Goal: Information Seeking & Learning: Understand process/instructions

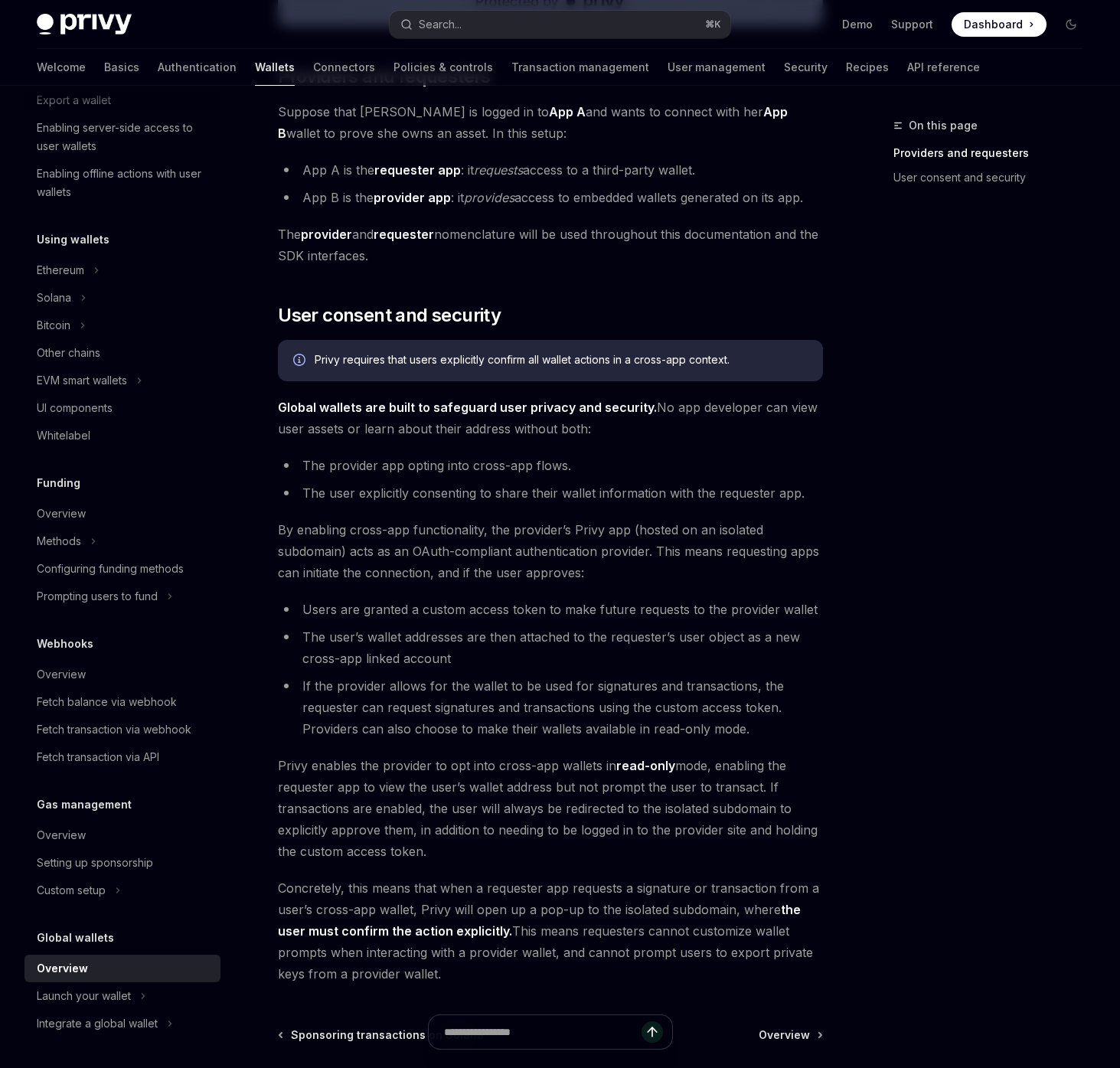
scroll to position [768, 0]
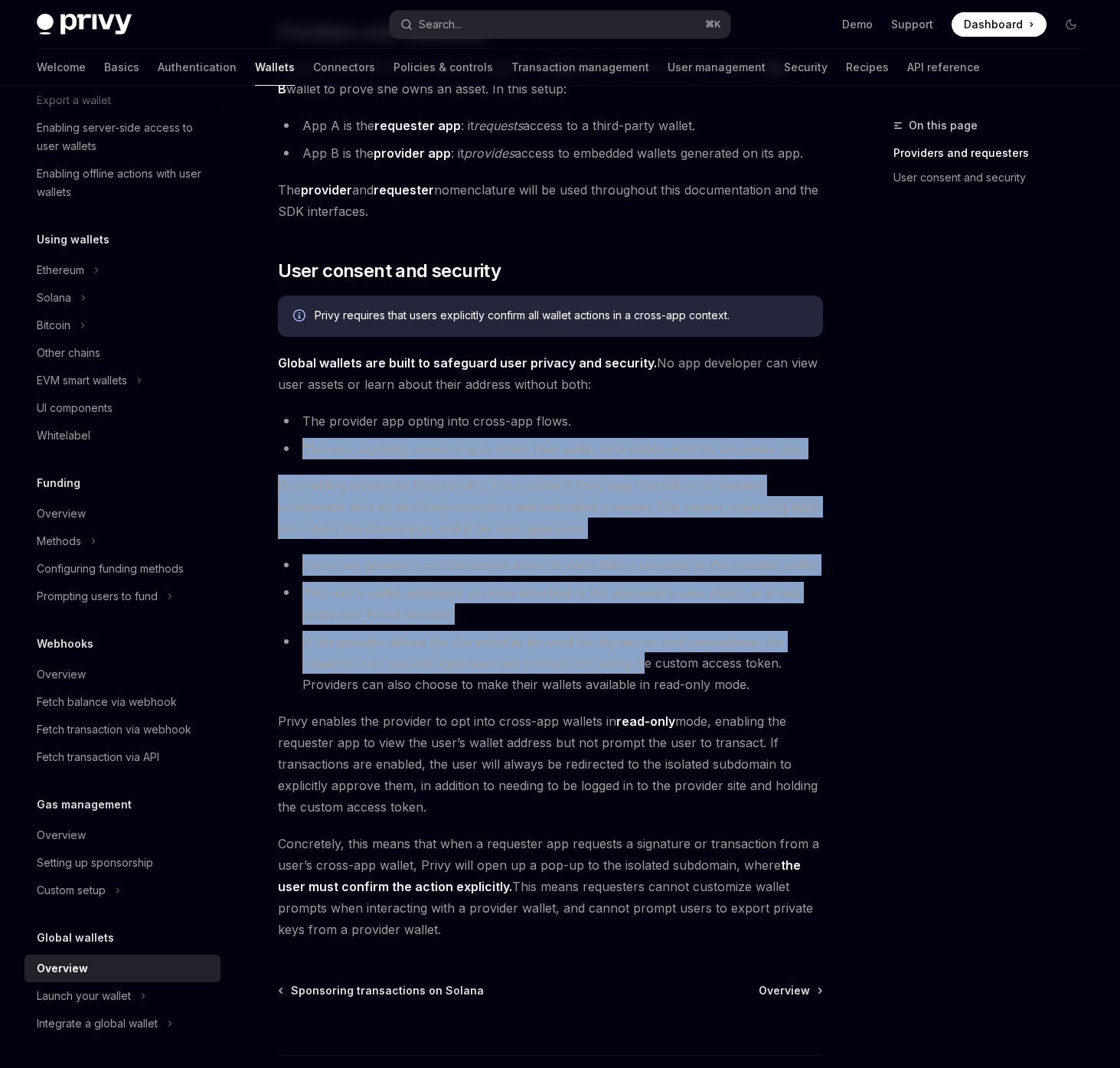
drag, startPoint x: 594, startPoint y: 423, endPoint x: 642, endPoint y: 657, distance: 238.9
click at [642, 657] on div "Privy embedded wallets can be made interoperable across apps, making it easy fo…" at bounding box center [551, 182] width 546 height 1516
click at [642, 657] on li "If the provider allows for the wallet to be used for signatures and transaction…" at bounding box center [551, 663] width 546 height 65
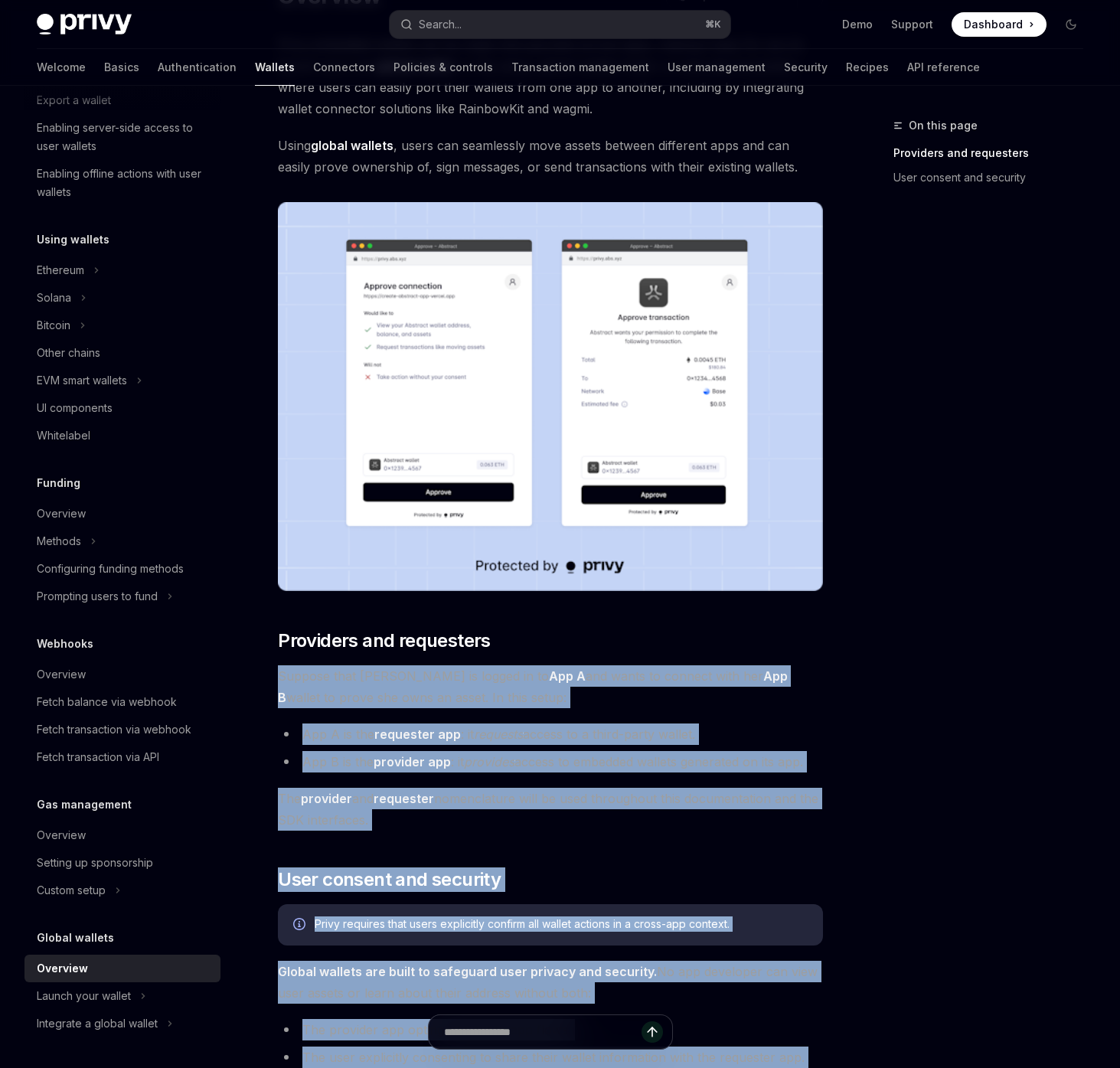
scroll to position [305, 0]
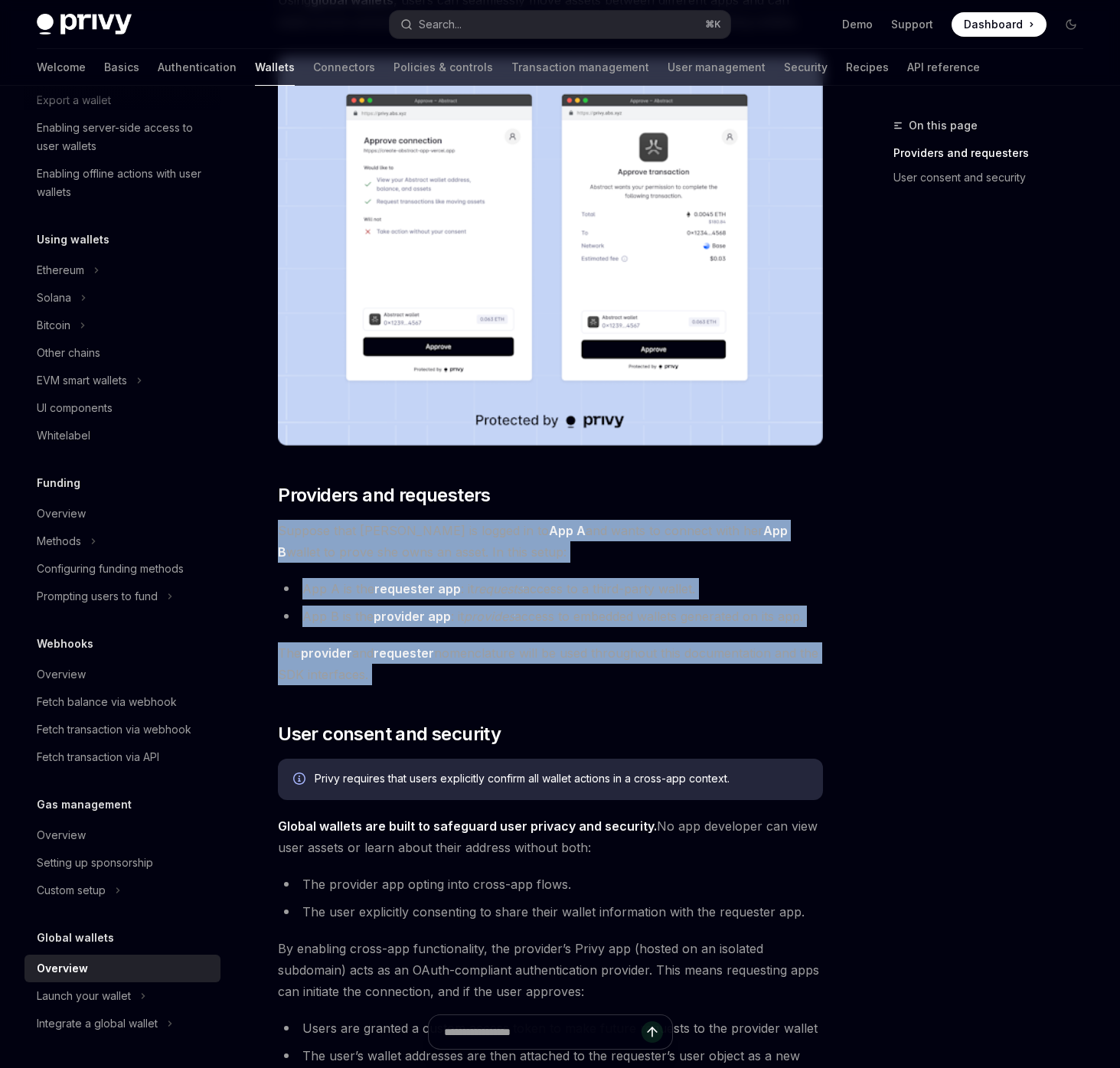
drag, startPoint x: 556, startPoint y: 822, endPoint x: 722, endPoint y: 705, distance: 203.1
click at [722, 706] on div "Privy embedded wallets can be made interoperable across apps, making it easy fo…" at bounding box center [551, 645] width 546 height 1516
click at [722, 705] on div "Privy embedded wallets can be made interoperable across apps, making it easy fo…" at bounding box center [551, 645] width 546 height 1516
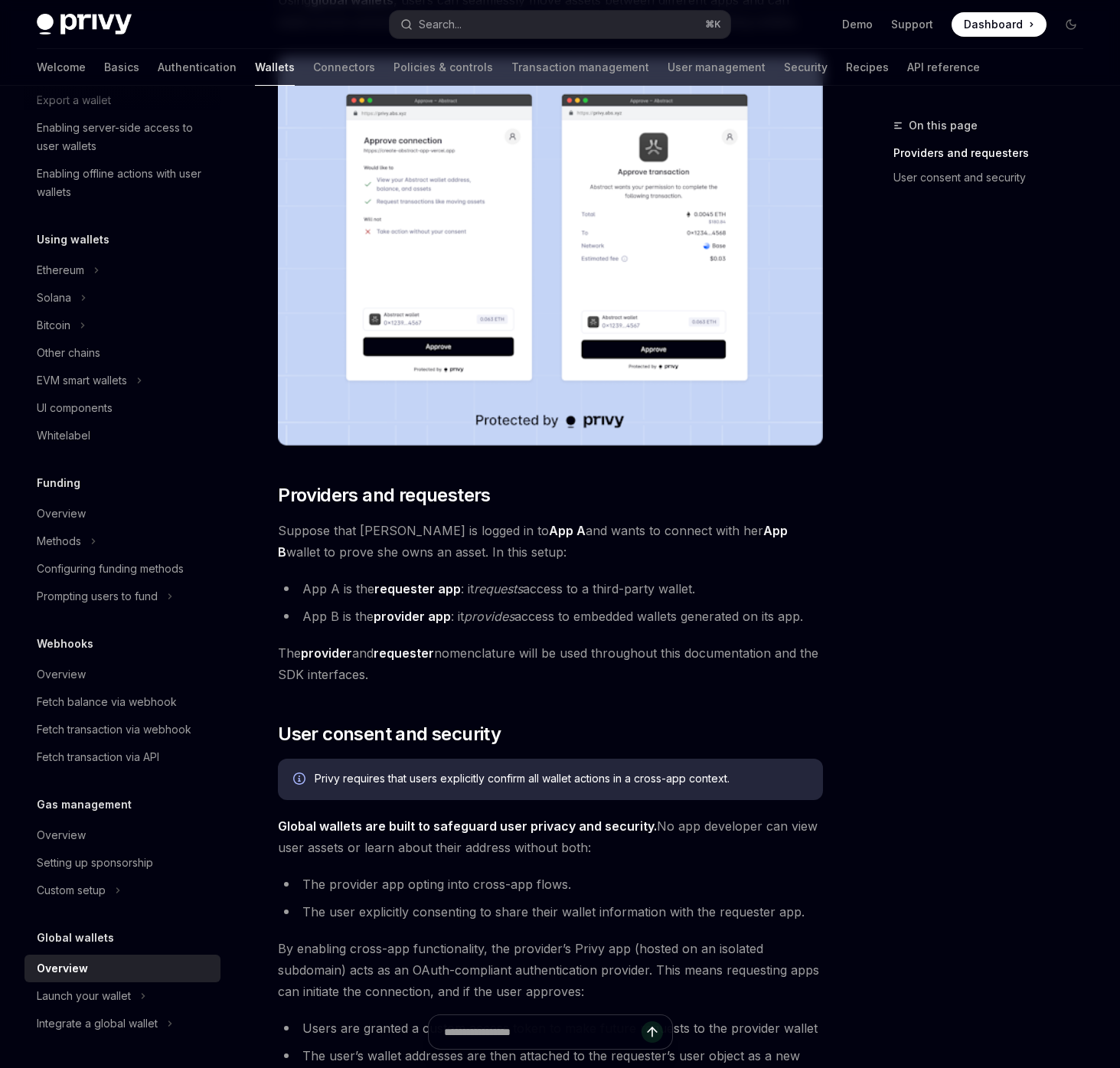
scroll to position [227, 0]
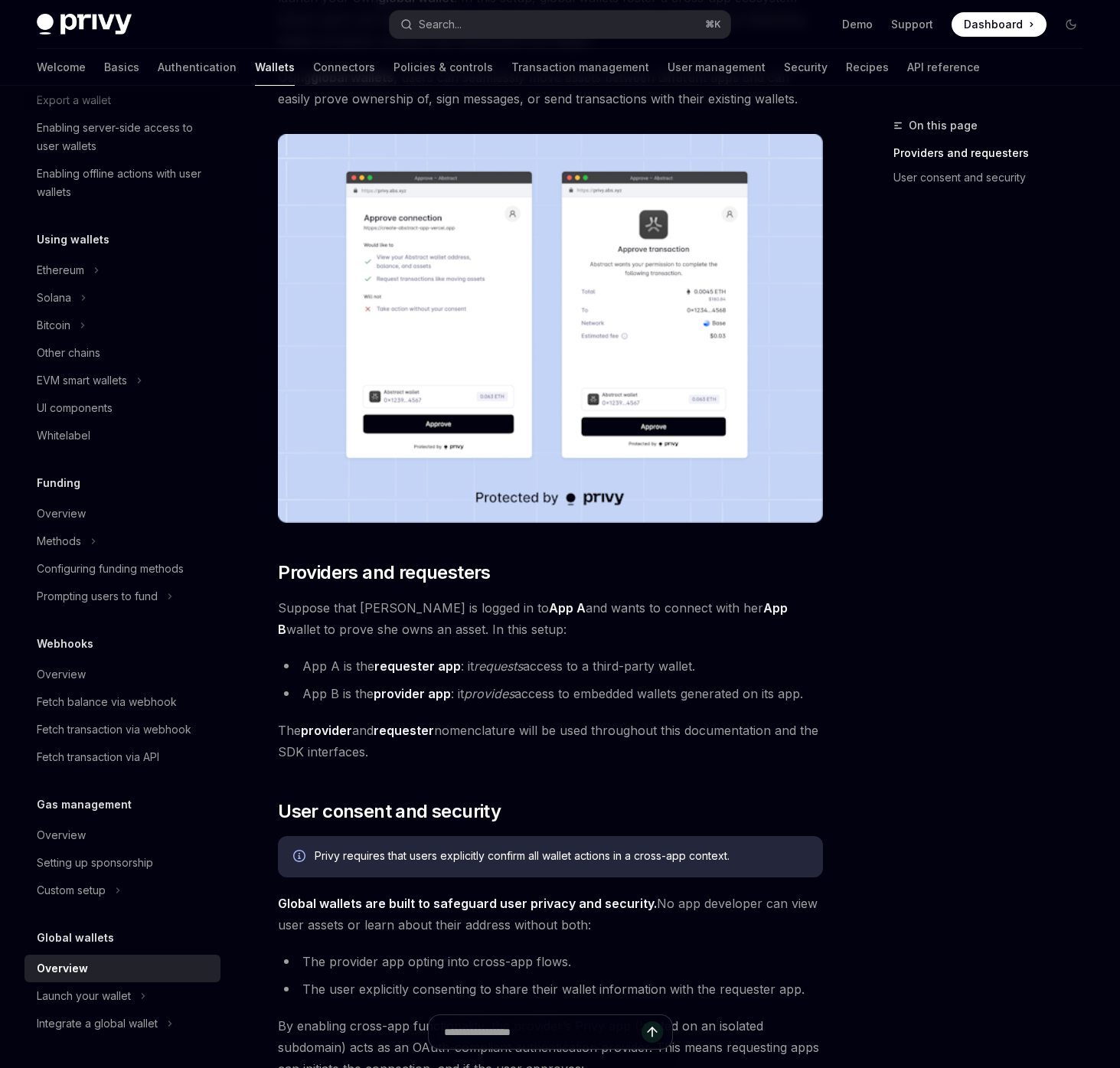
click at [400, 661] on strong "requester app" at bounding box center [417, 666] width 86 height 15
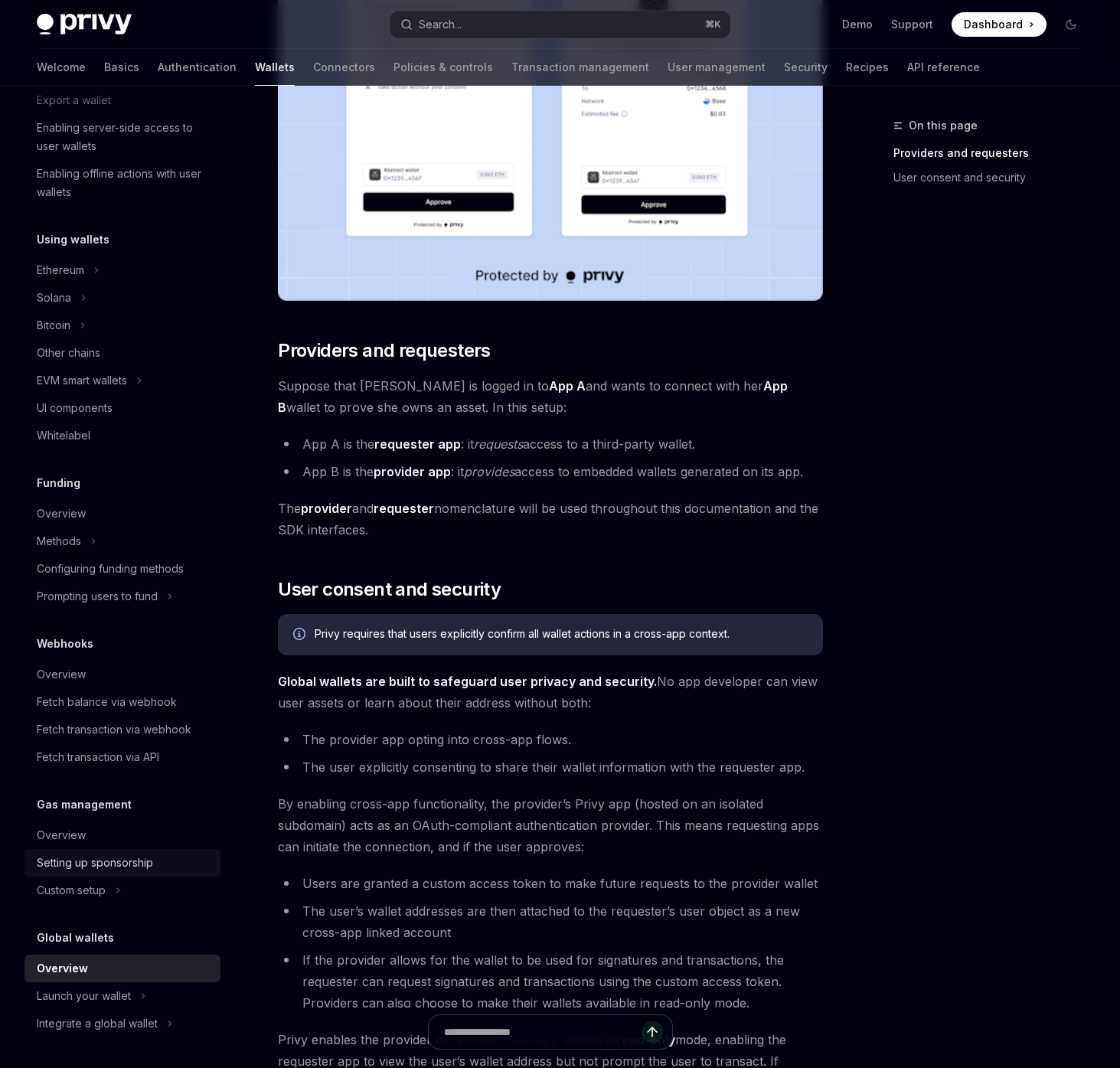
scroll to position [511, 0]
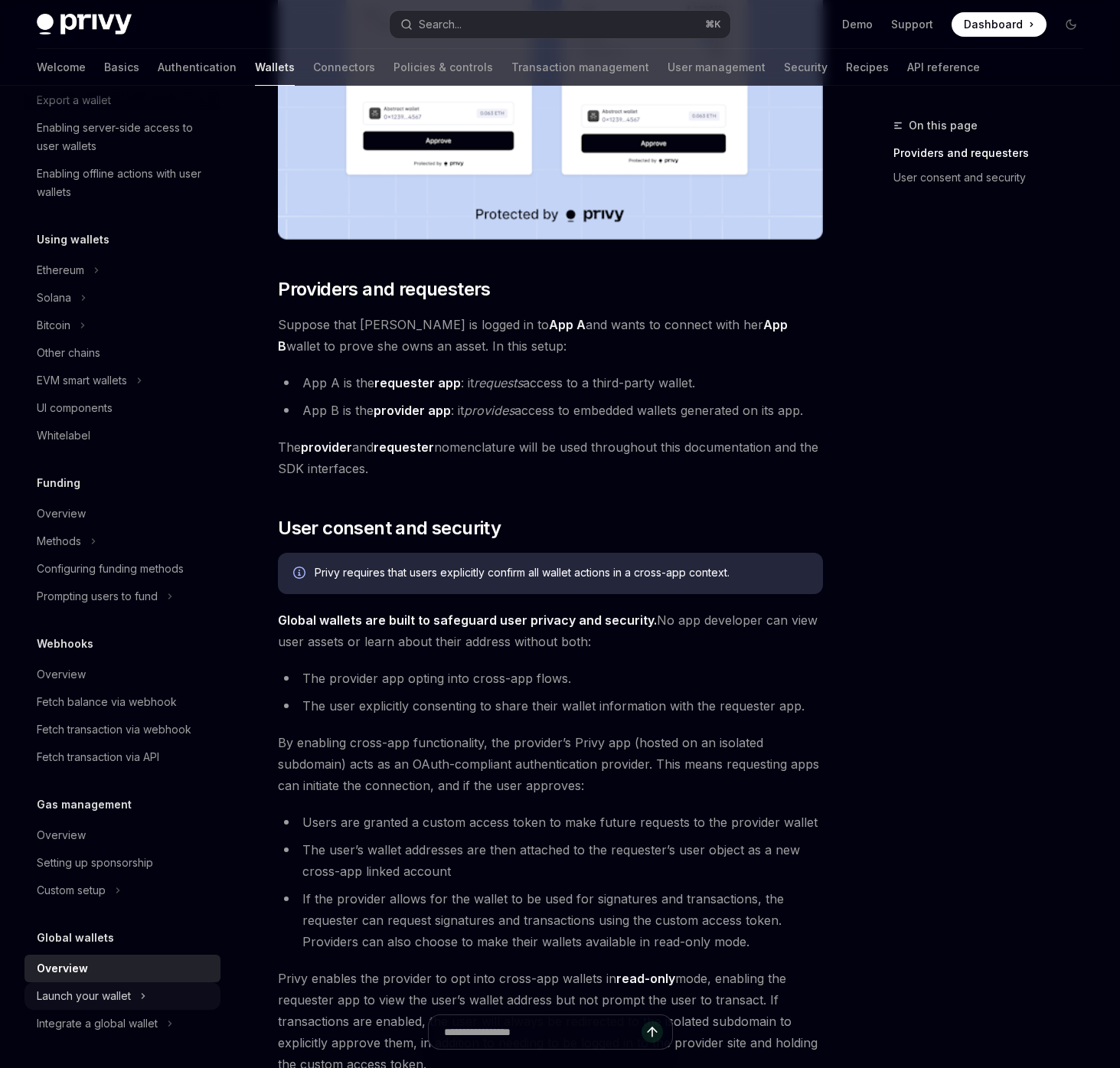
click at [148, 990] on div "Launch your wallet" at bounding box center [122, 996] width 196 height 28
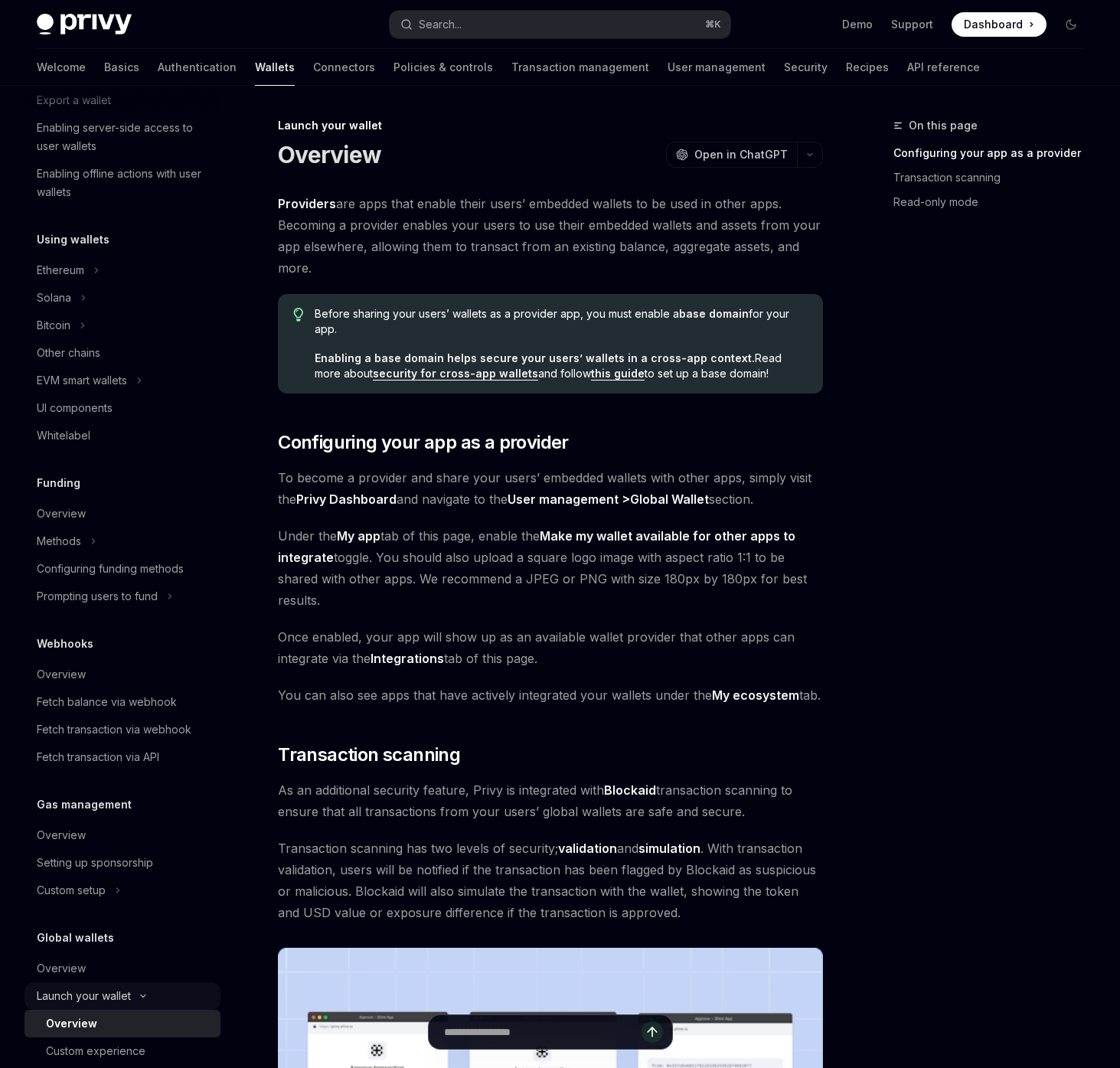
scroll to position [302, 0]
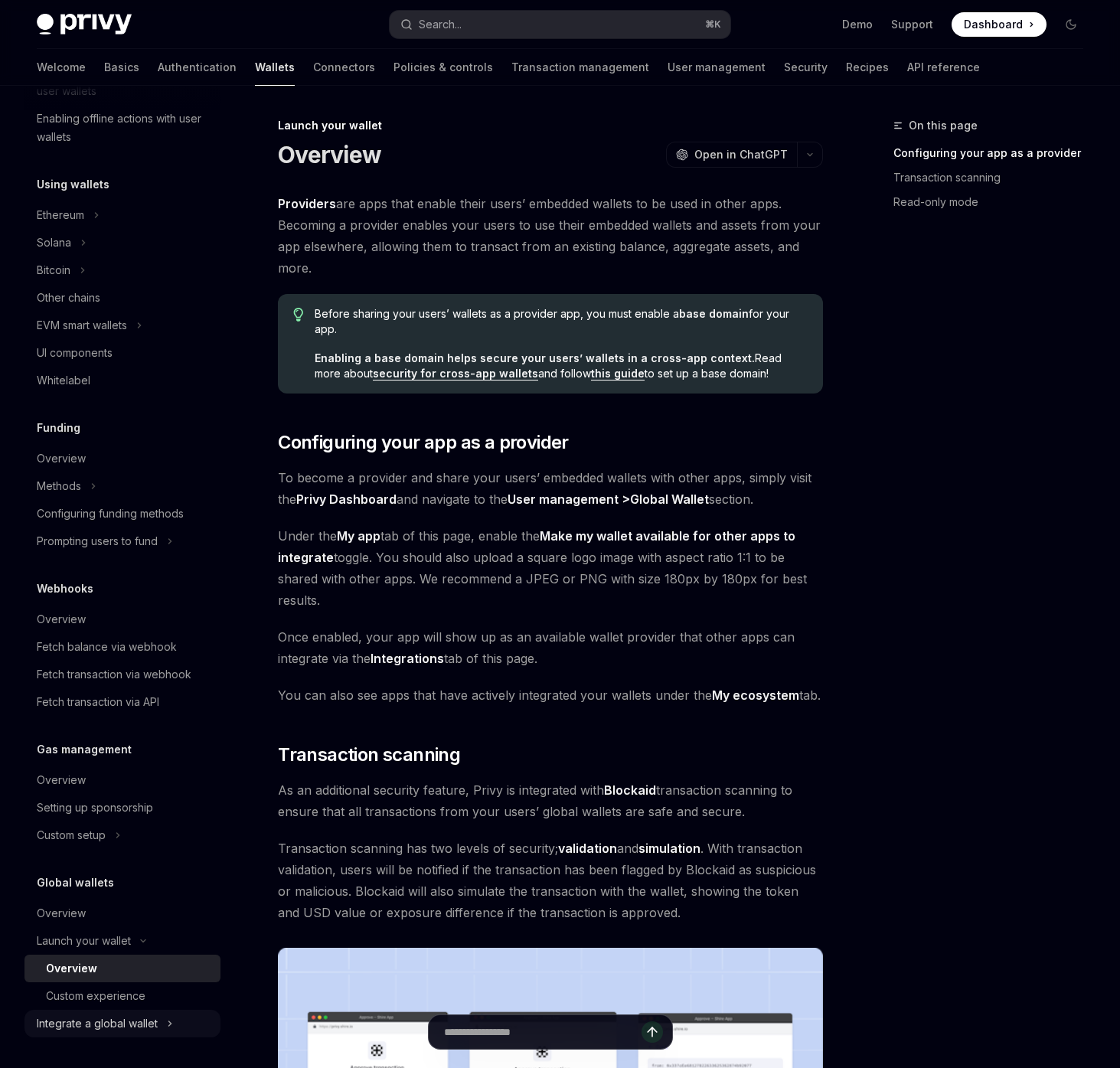
click at [180, 1027] on div "Integrate a global wallet" at bounding box center [122, 1023] width 196 height 28
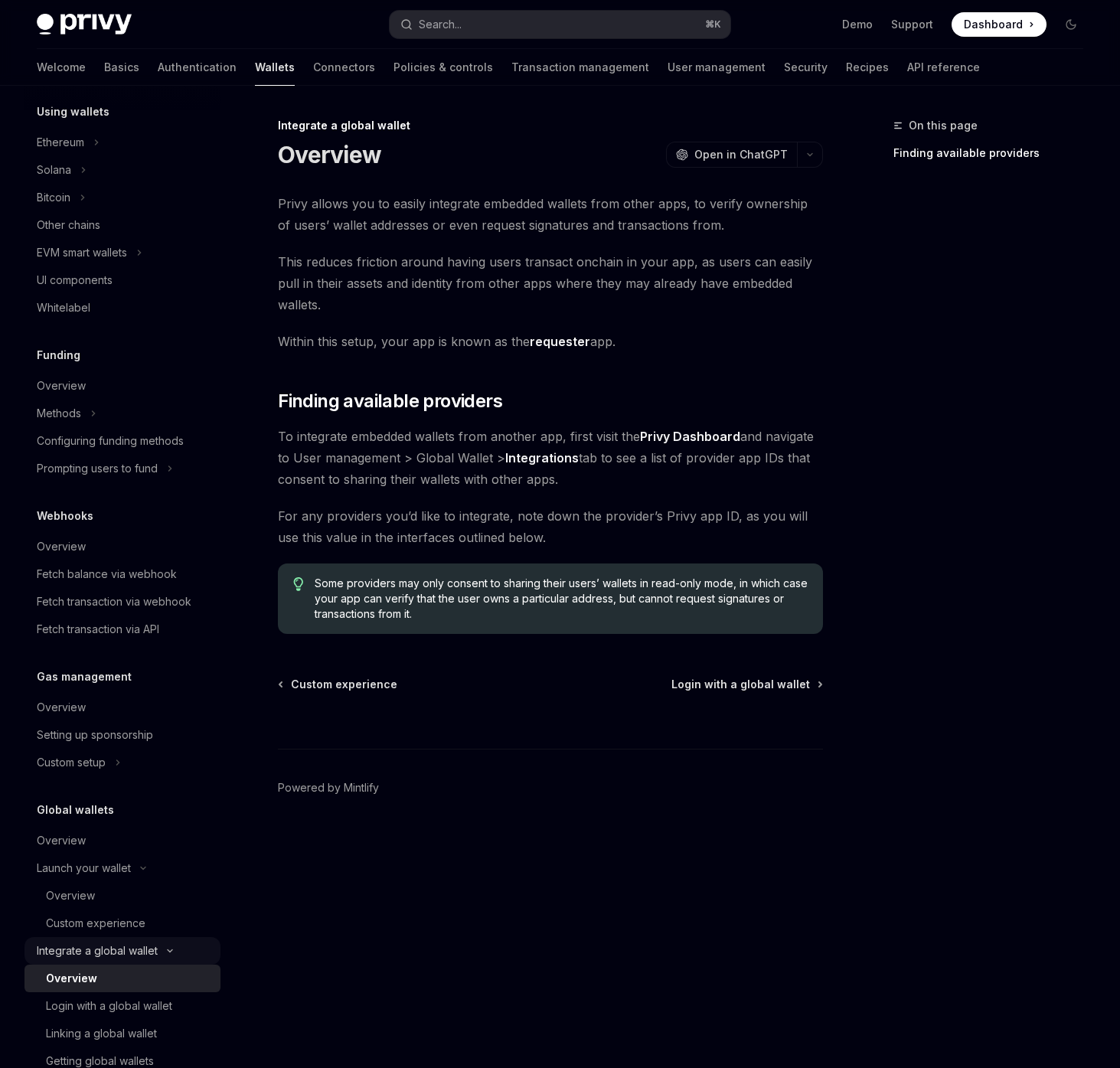
scroll to position [495, 0]
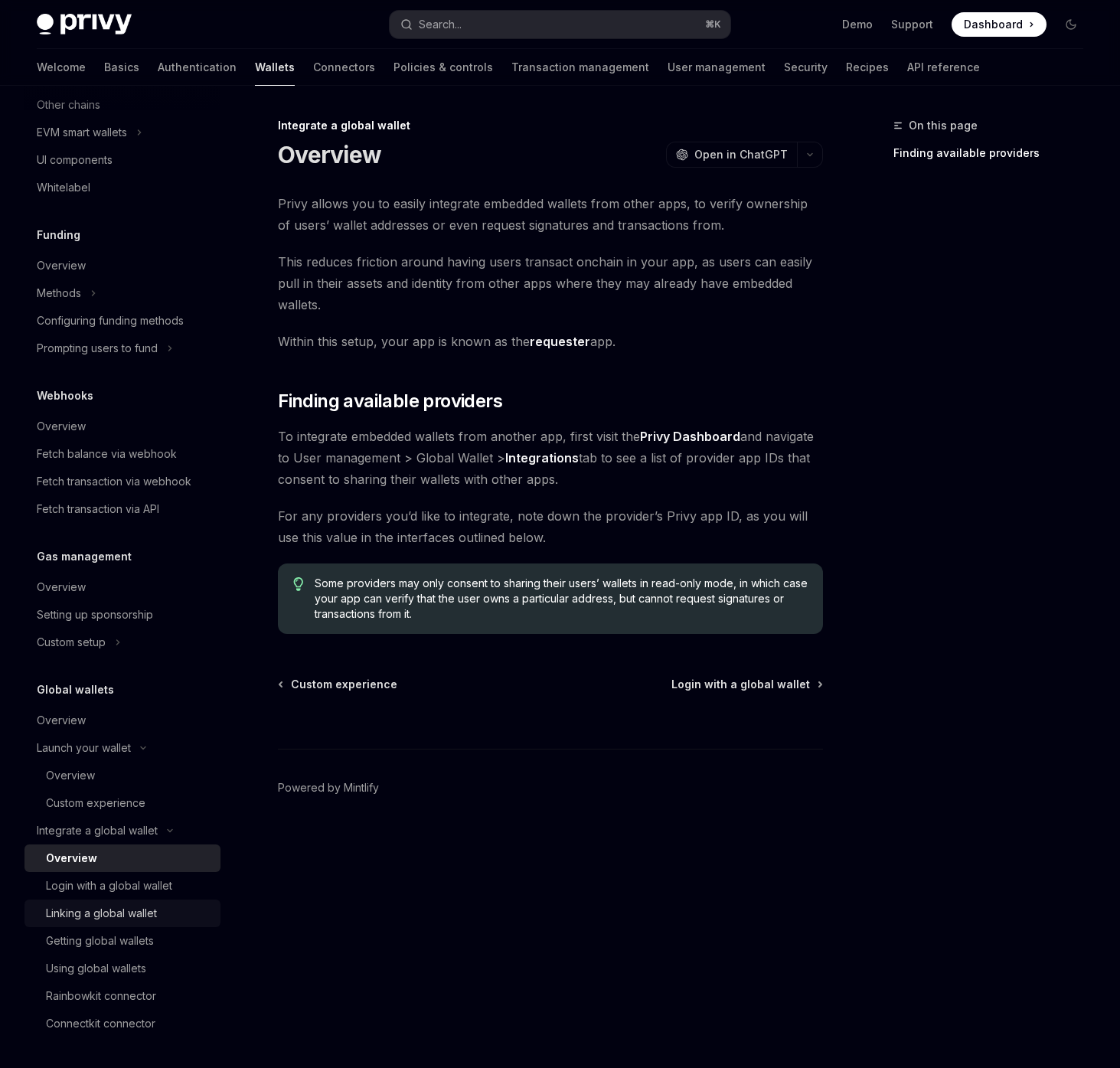
click at [171, 900] on link "Linking a global wallet" at bounding box center [122, 914] width 196 height 28
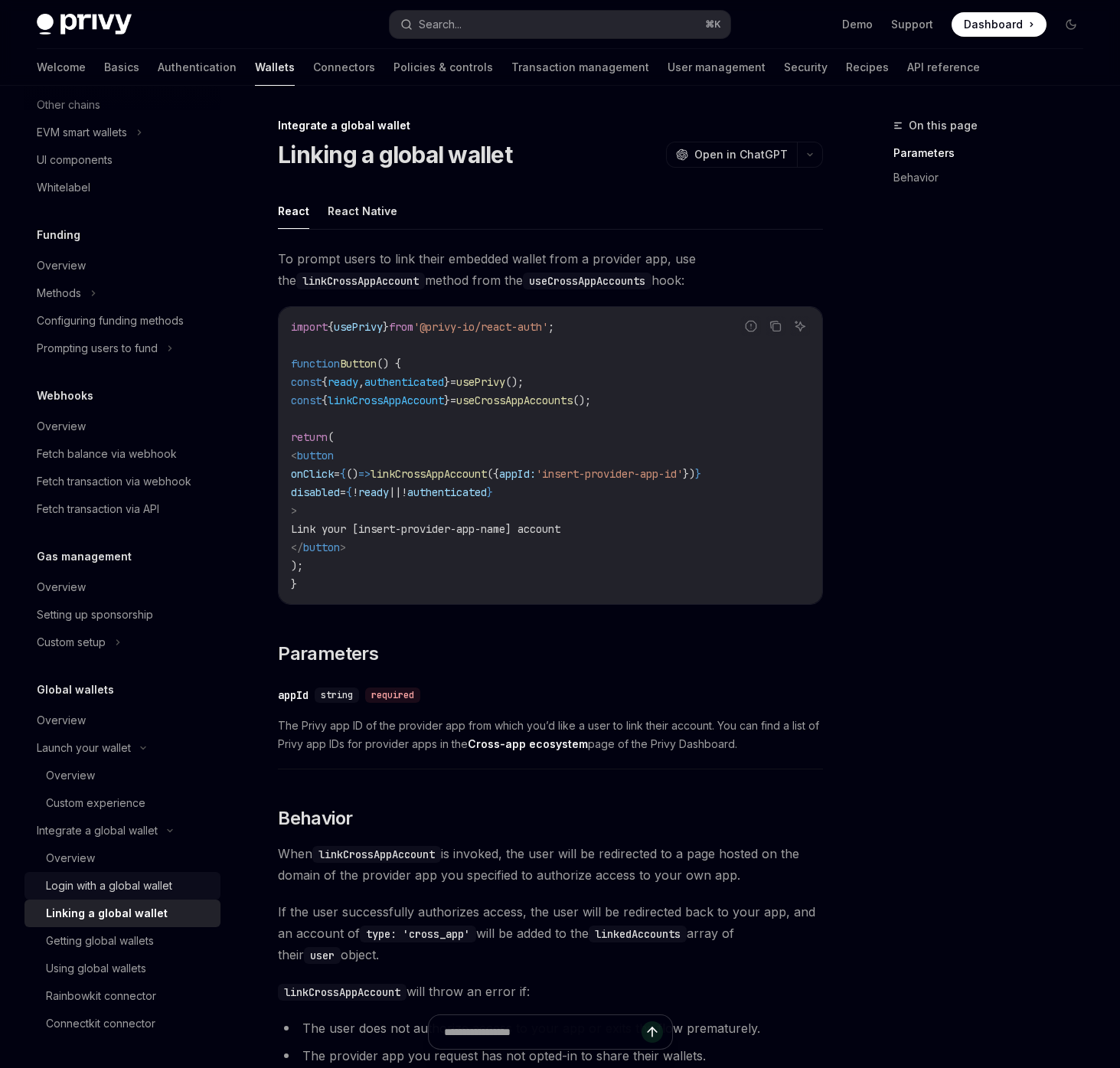
click at [164, 897] on link "Login with a global wallet" at bounding box center [122, 886] width 196 height 28
type textarea "*"
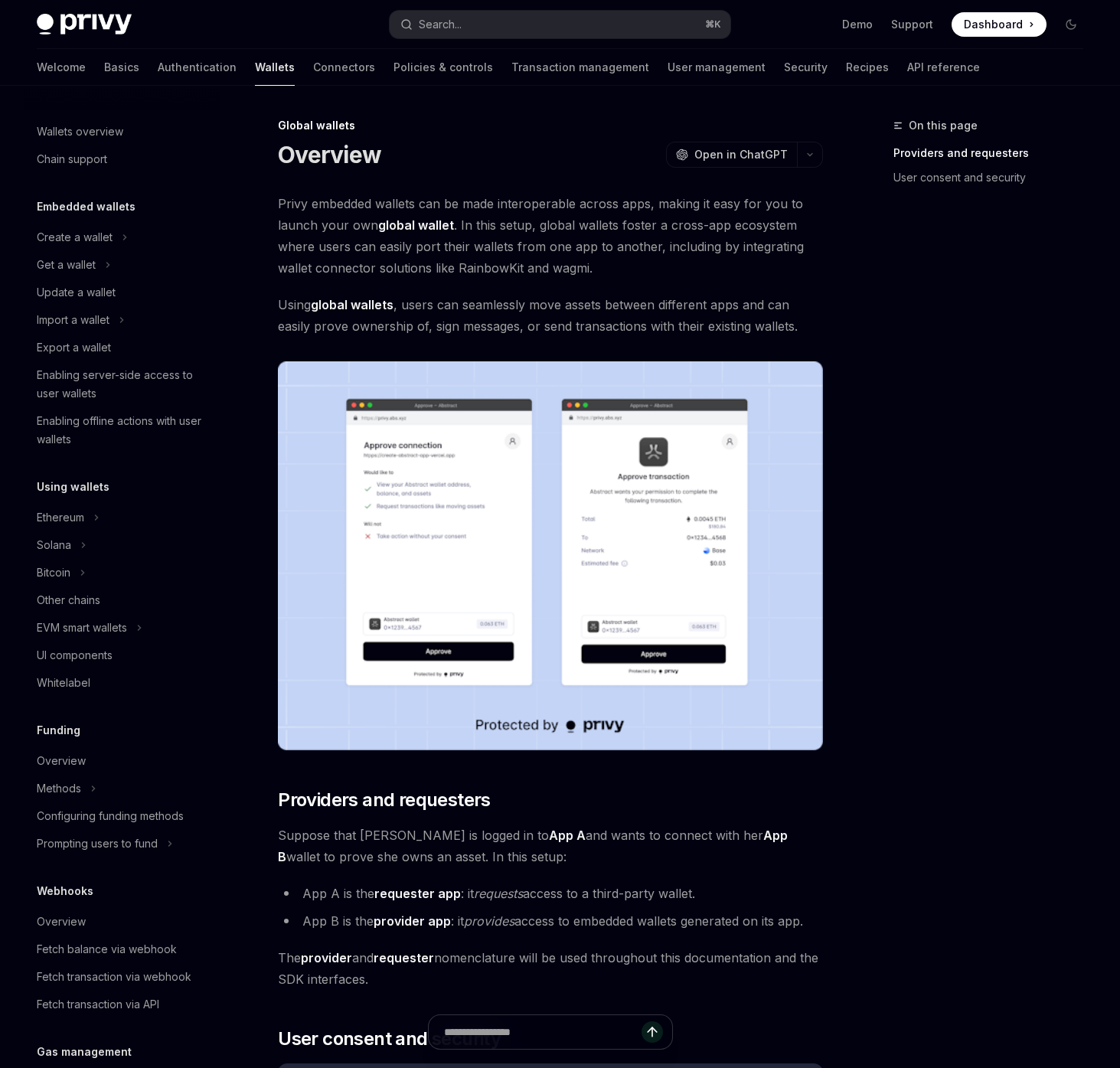
scroll to position [248, 0]
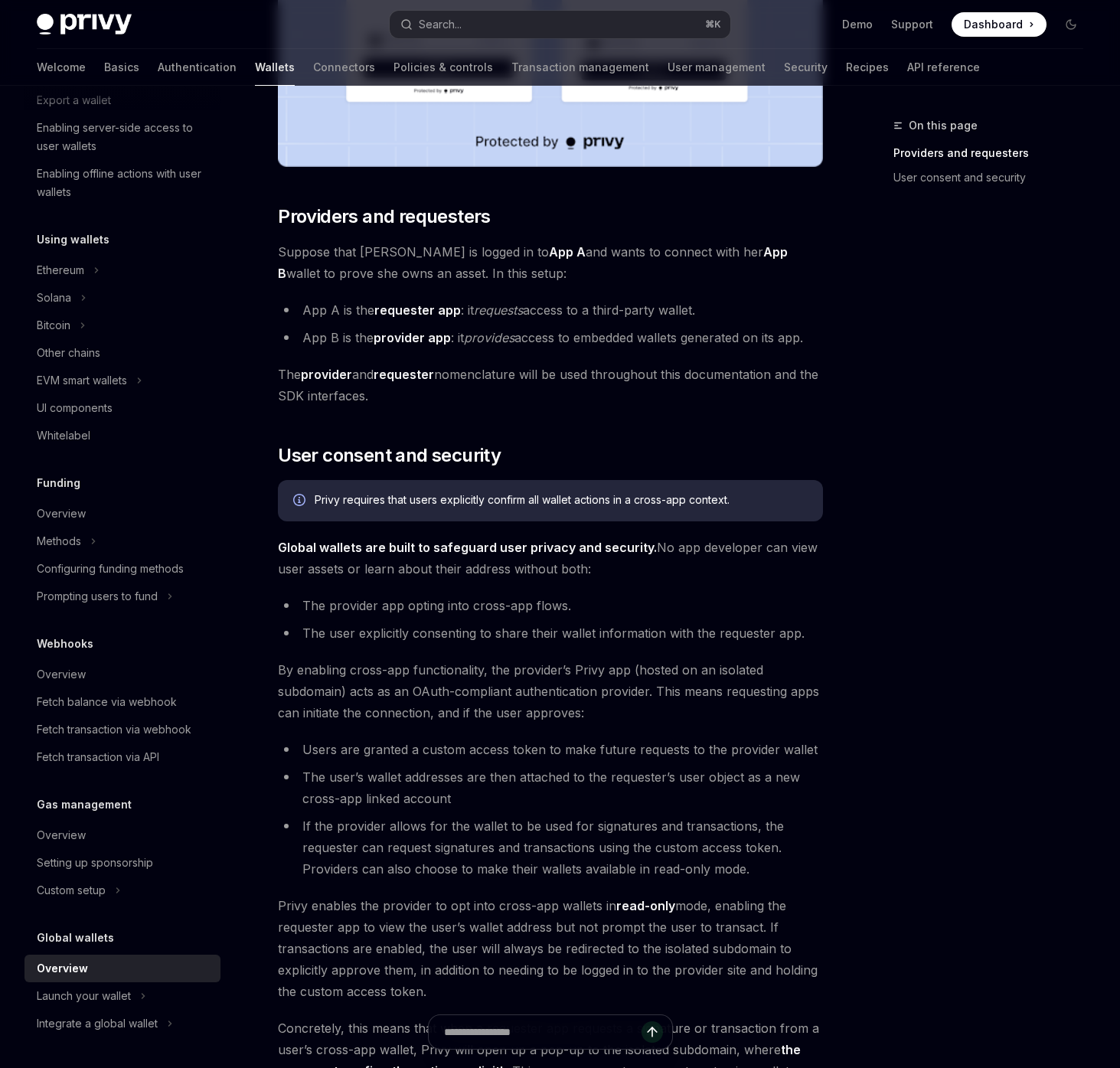
scroll to position [702, 0]
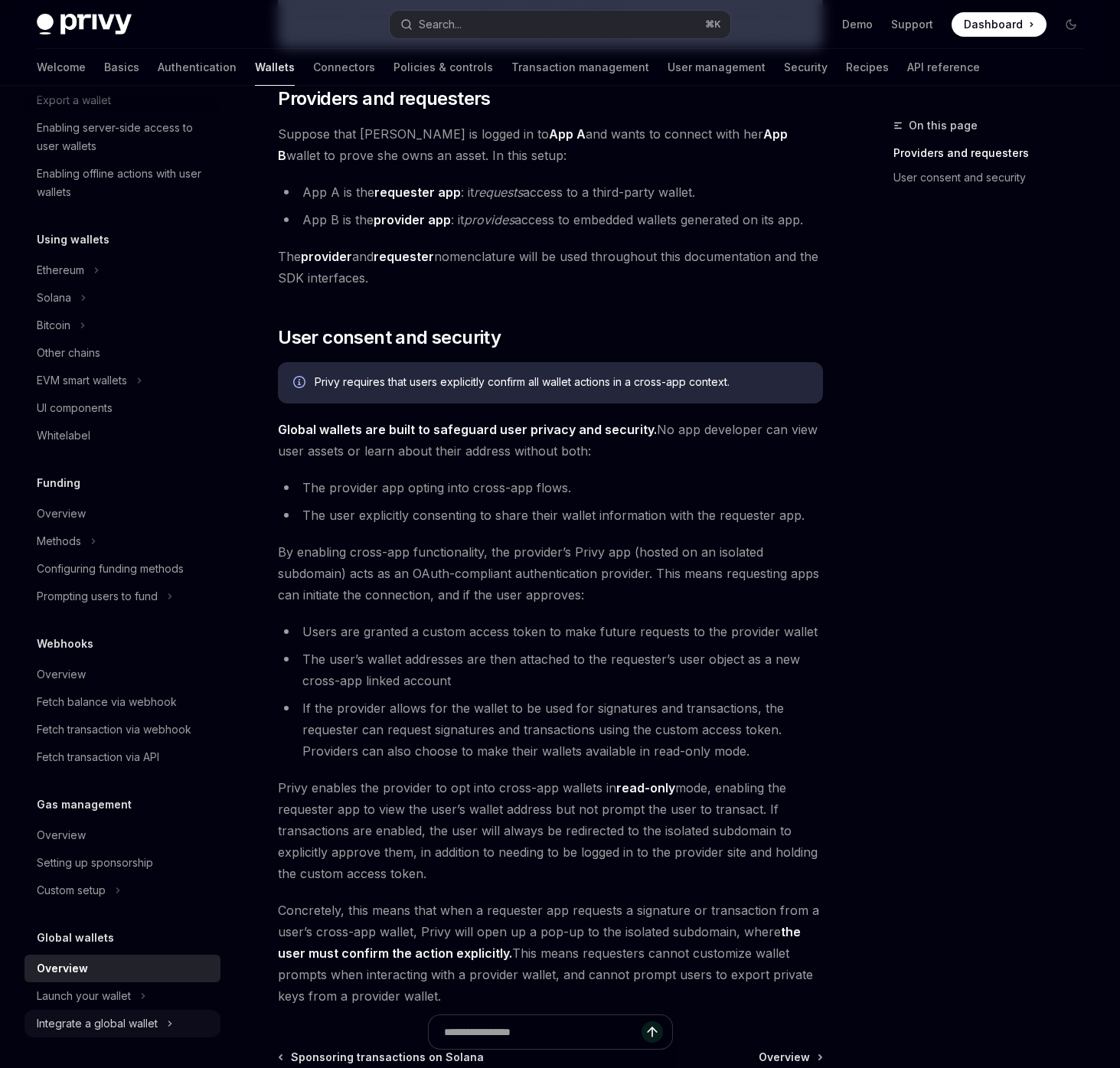
click at [169, 1015] on icon at bounding box center [170, 1024] width 6 height 18
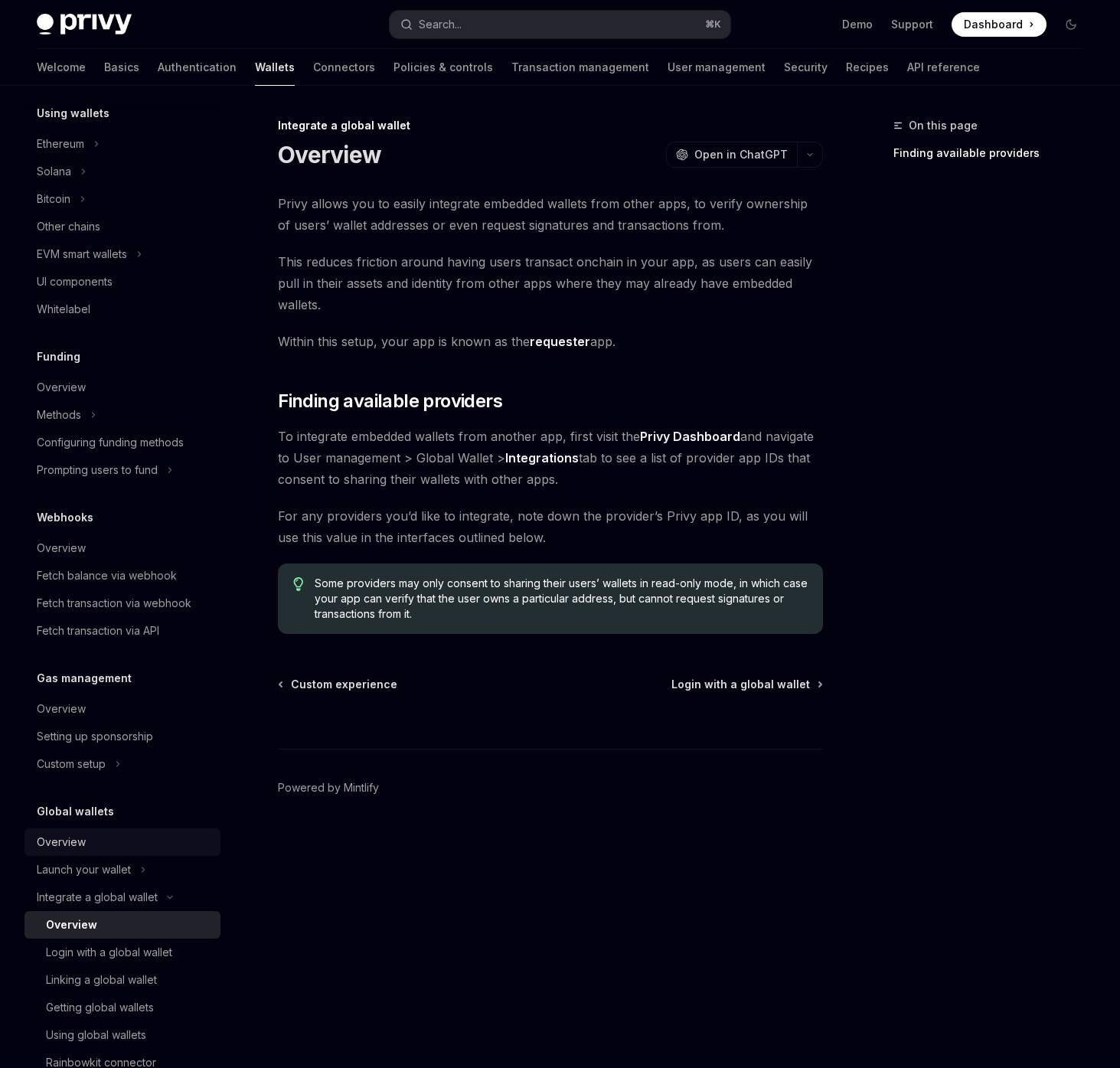
scroll to position [441, 0]
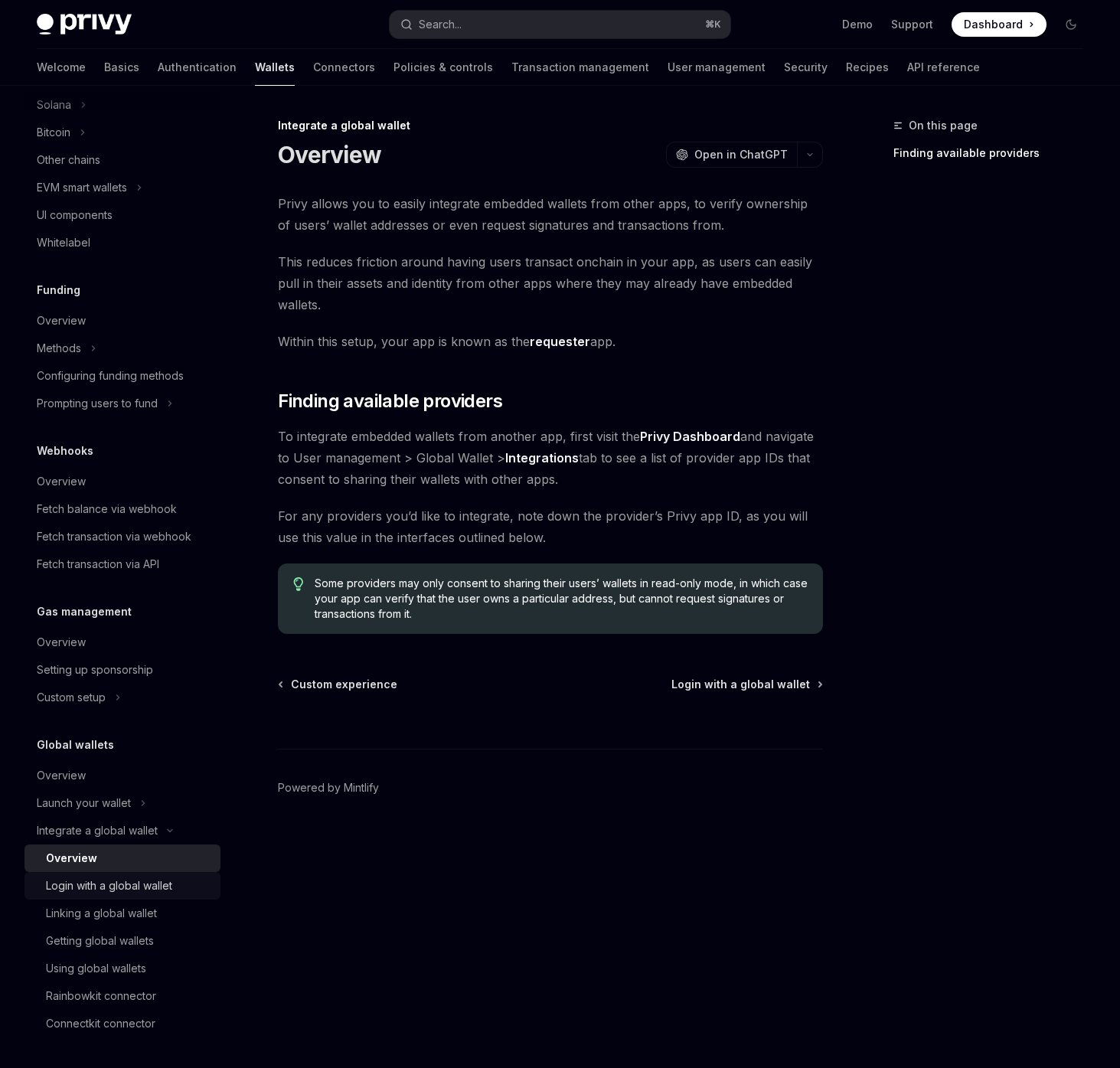
click at [159, 897] on link "Login with a global wallet" at bounding box center [122, 886] width 196 height 28
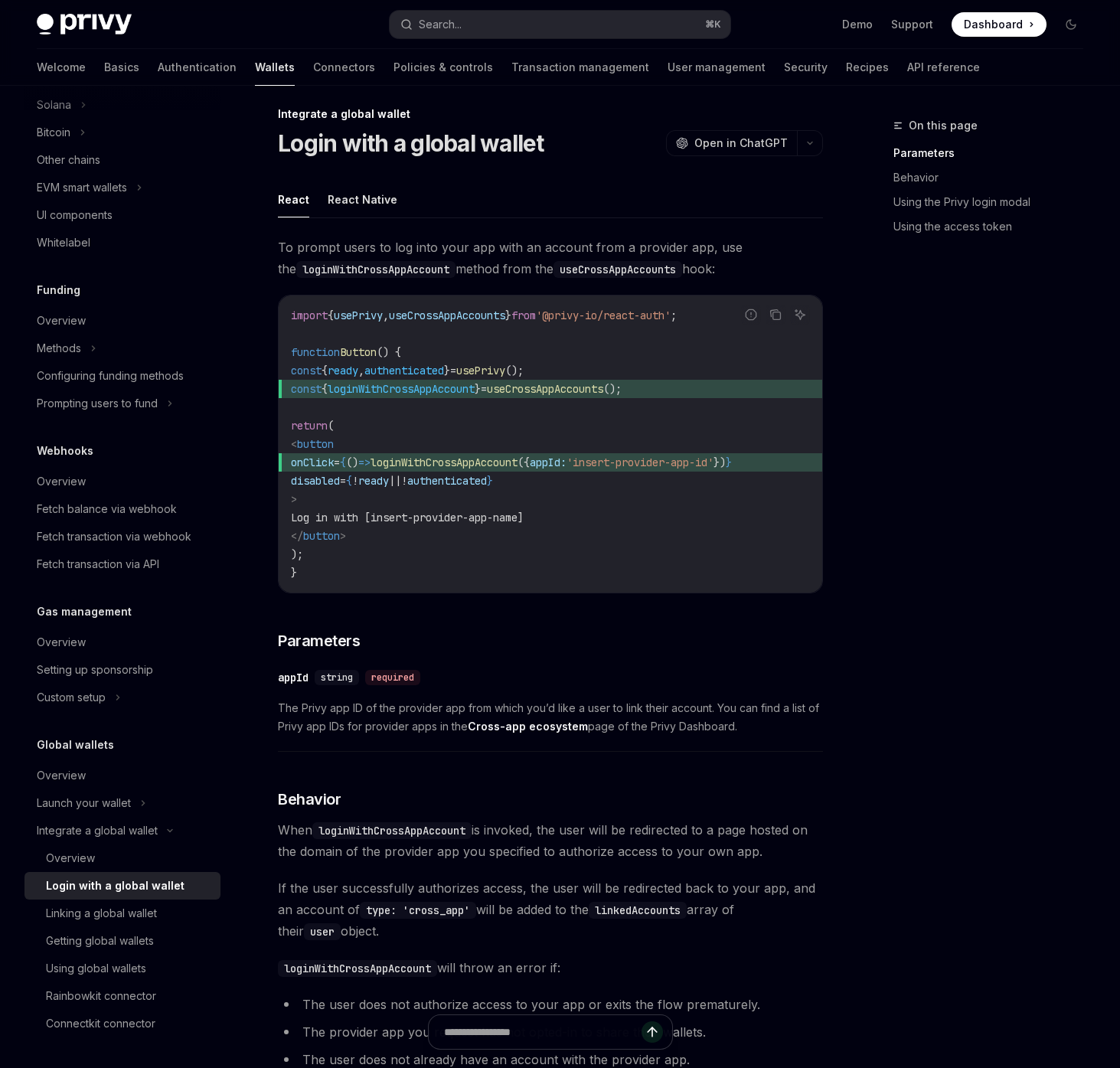
scroll to position [18, 0]
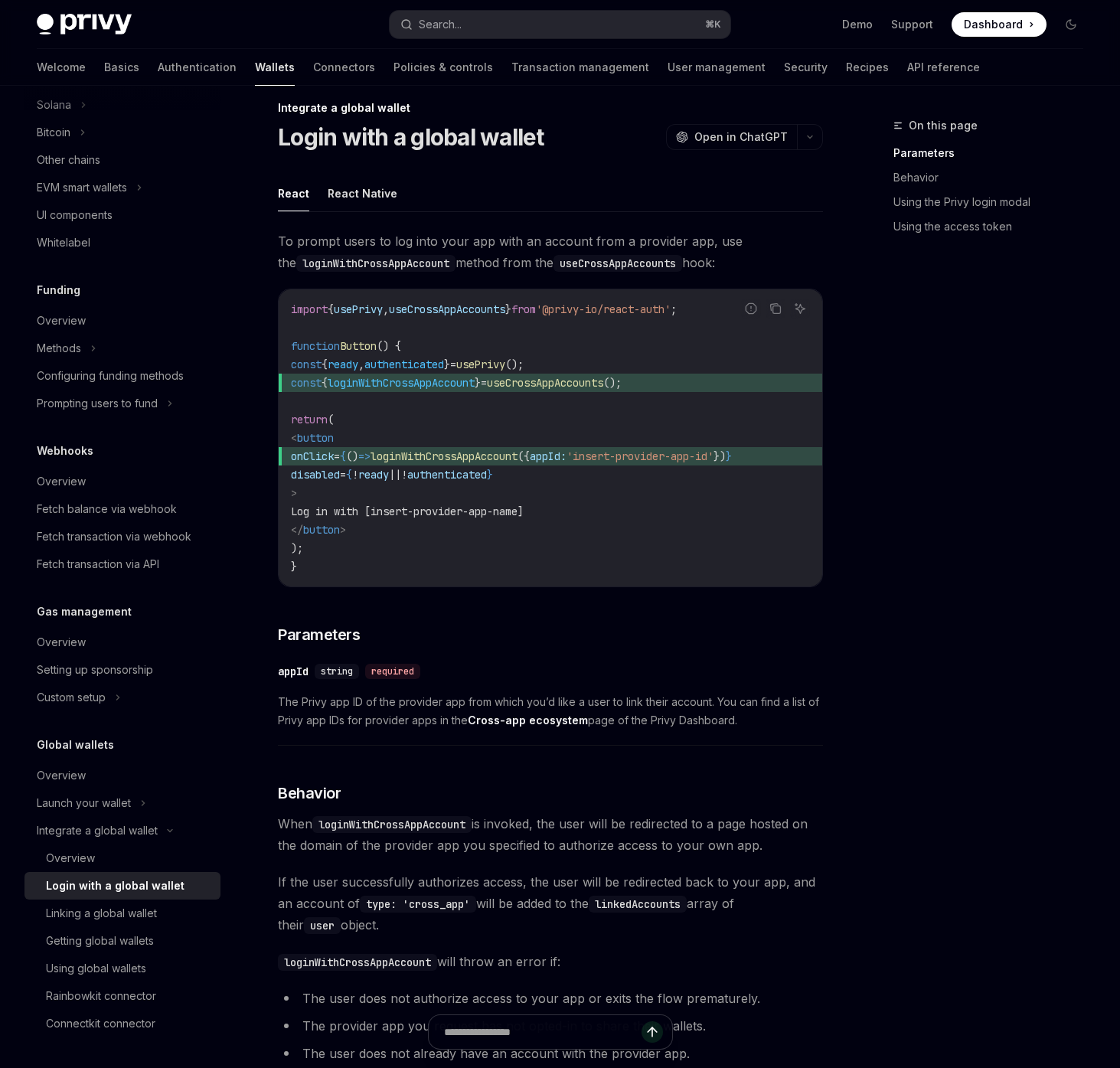
click at [463, 235] on span "To prompt users to log into your app with an account from a provider app, use t…" at bounding box center [551, 252] width 546 height 43
click at [91, 910] on div "Linking a global wallet" at bounding box center [101, 914] width 111 height 18
type textarea "*"
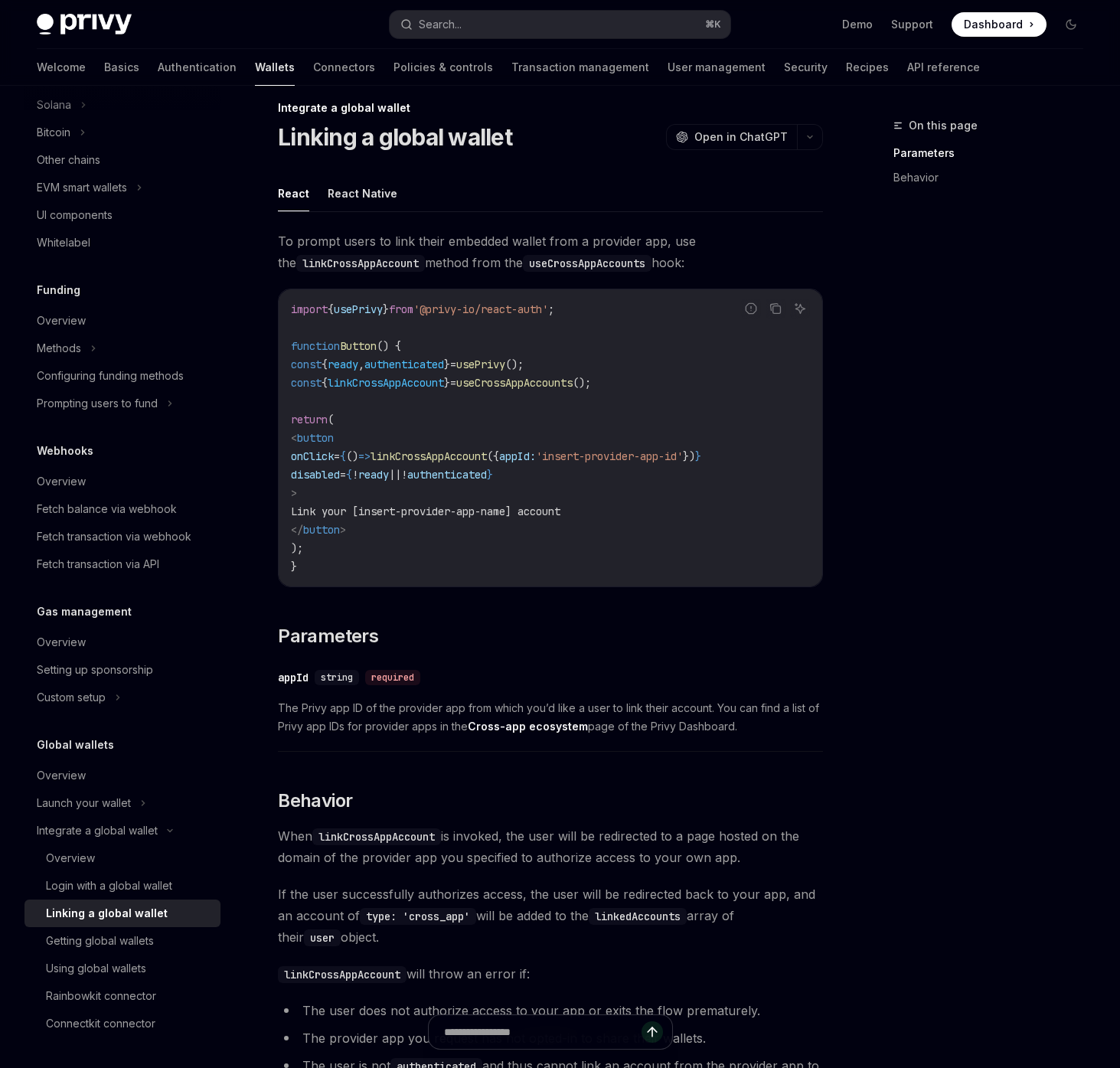
drag, startPoint x: 496, startPoint y: 435, endPoint x: 521, endPoint y: 498, distance: 67.8
click at [521, 498] on code "import { usePrivy } from '@privy-io/react-auth' ; function Button () { const { …" at bounding box center [550, 437] width 519 height 276
click at [399, 415] on code "import { usePrivy } from '@privy-io/react-auth' ; function Button () { const { …" at bounding box center [550, 437] width 519 height 276
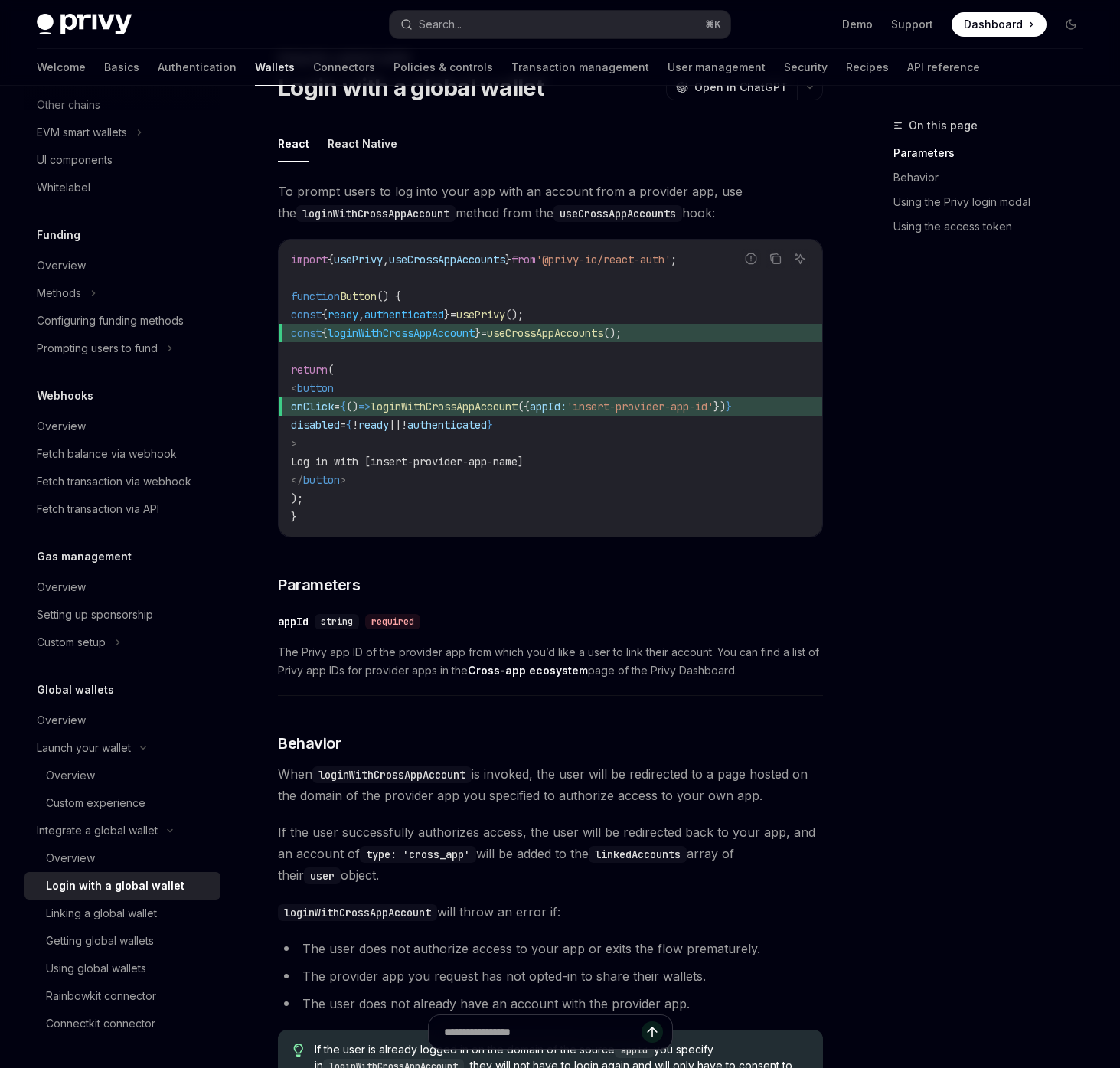
scroll to position [191, 0]
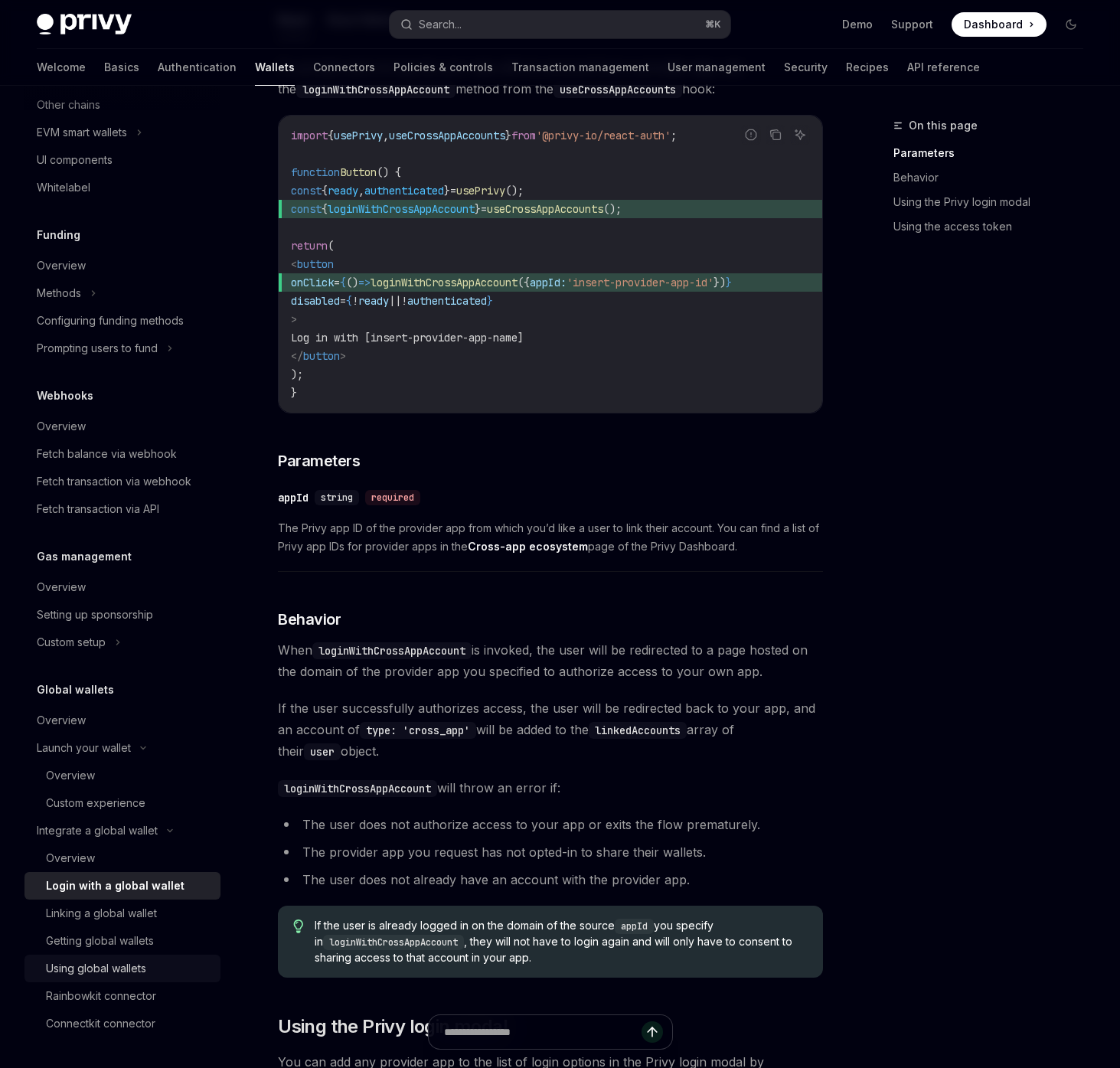
click at [113, 967] on div "Using global wallets" at bounding box center [96, 968] width 101 height 18
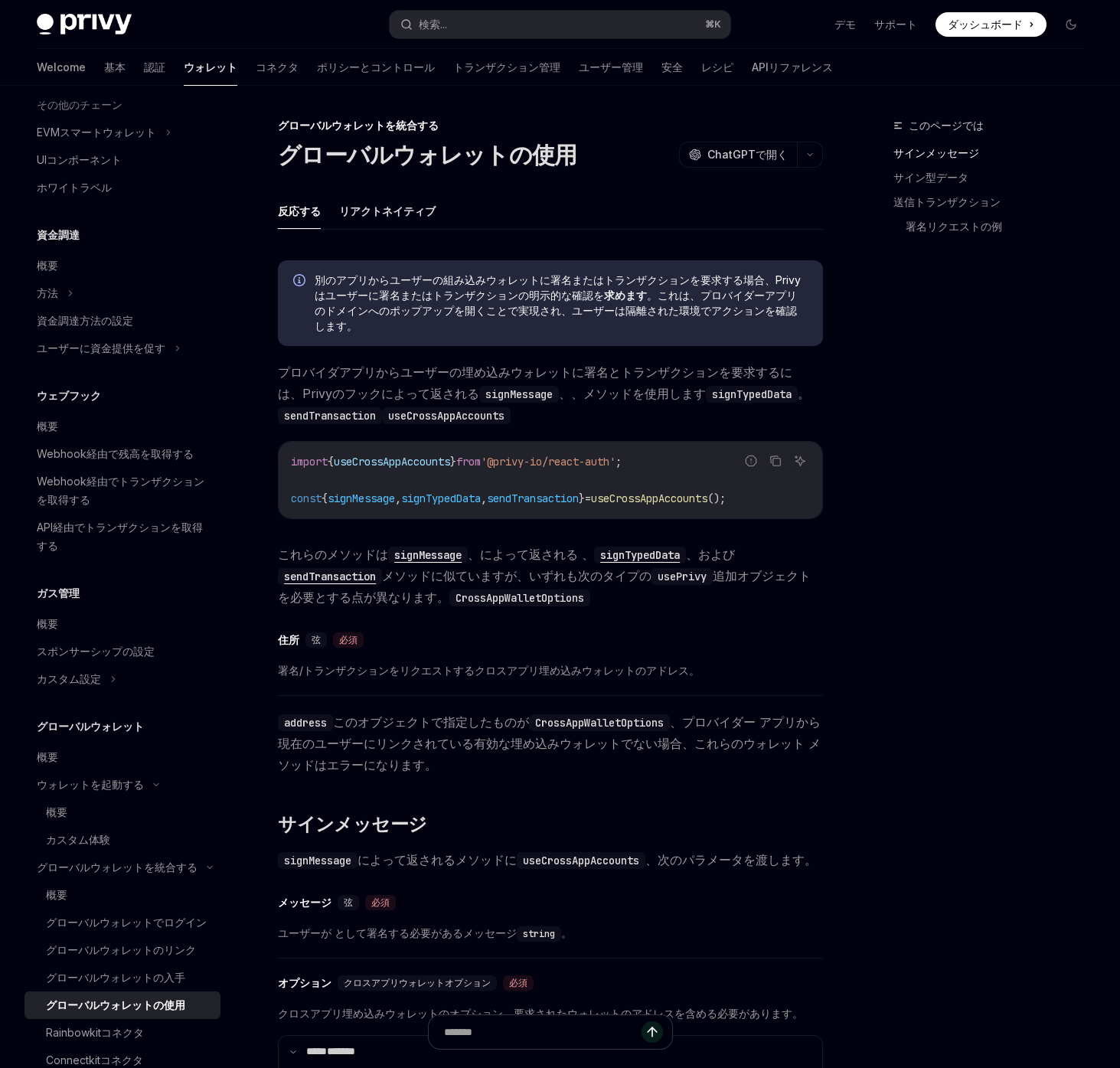
drag, startPoint x: 853, startPoint y: 404, endPoint x: 855, endPoint y: 704, distance: 300.0
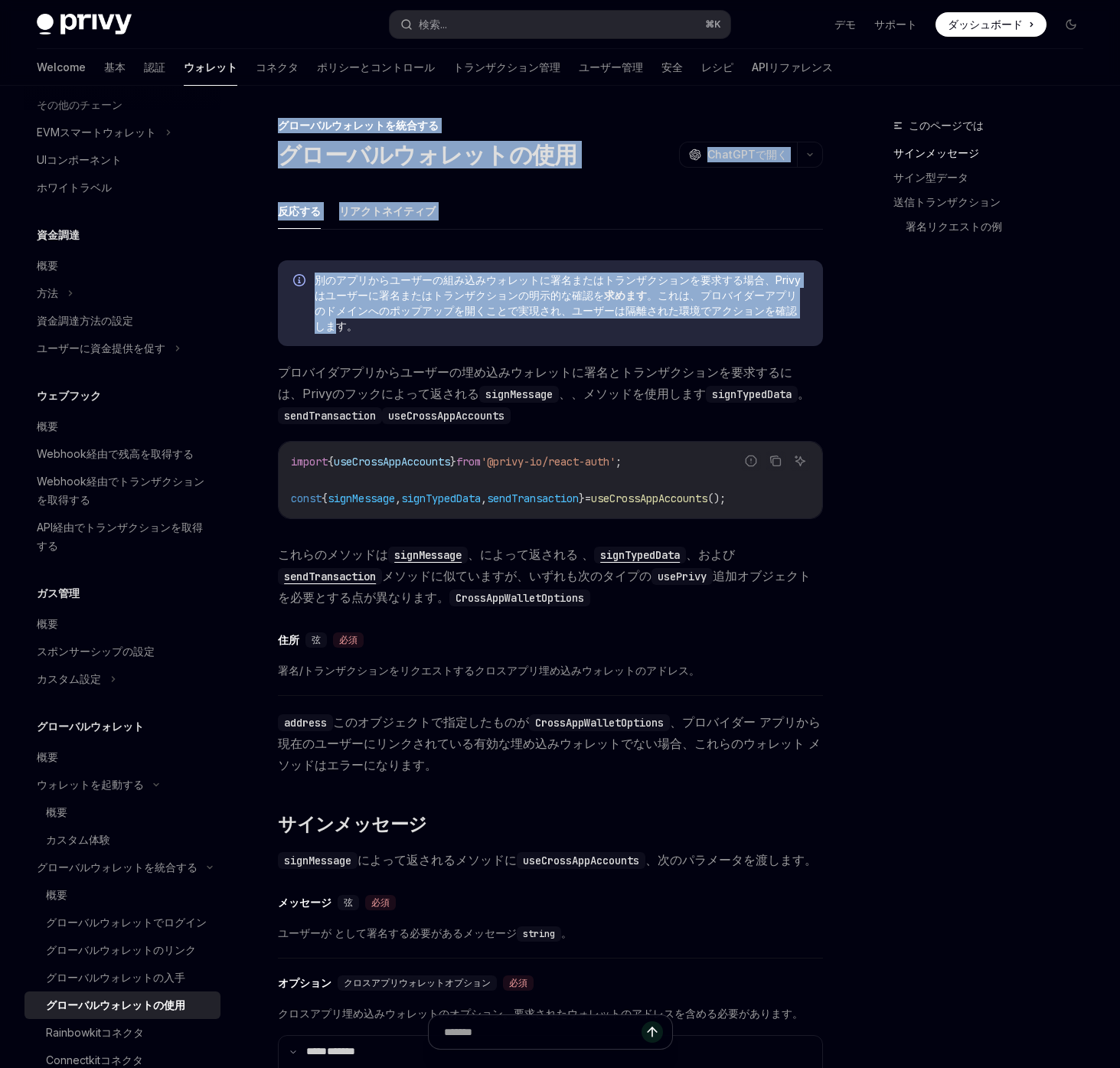
drag, startPoint x: 855, startPoint y: 704, endPoint x: 836, endPoint y: 305, distance: 399.5
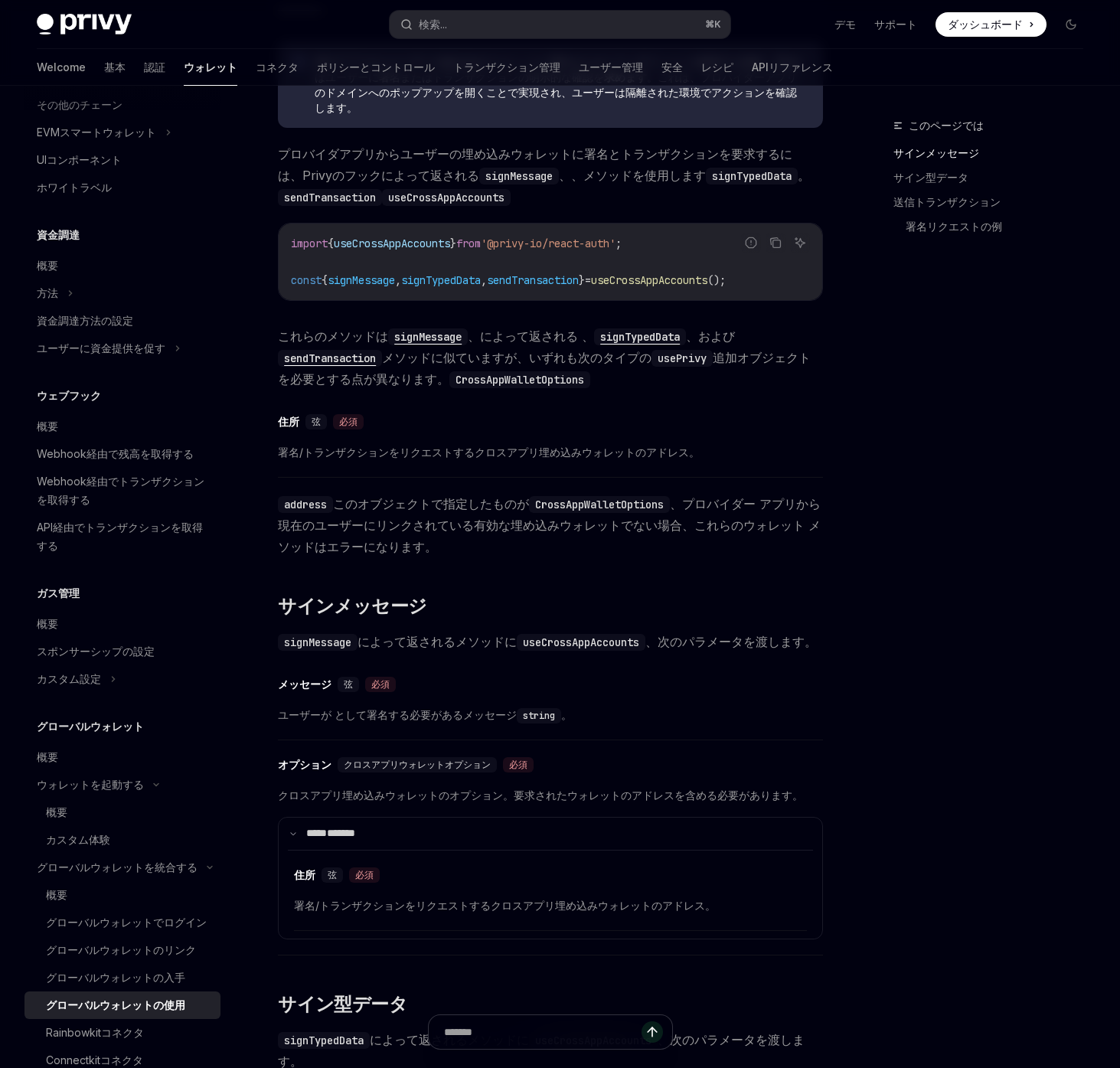
scroll to position [295, 0]
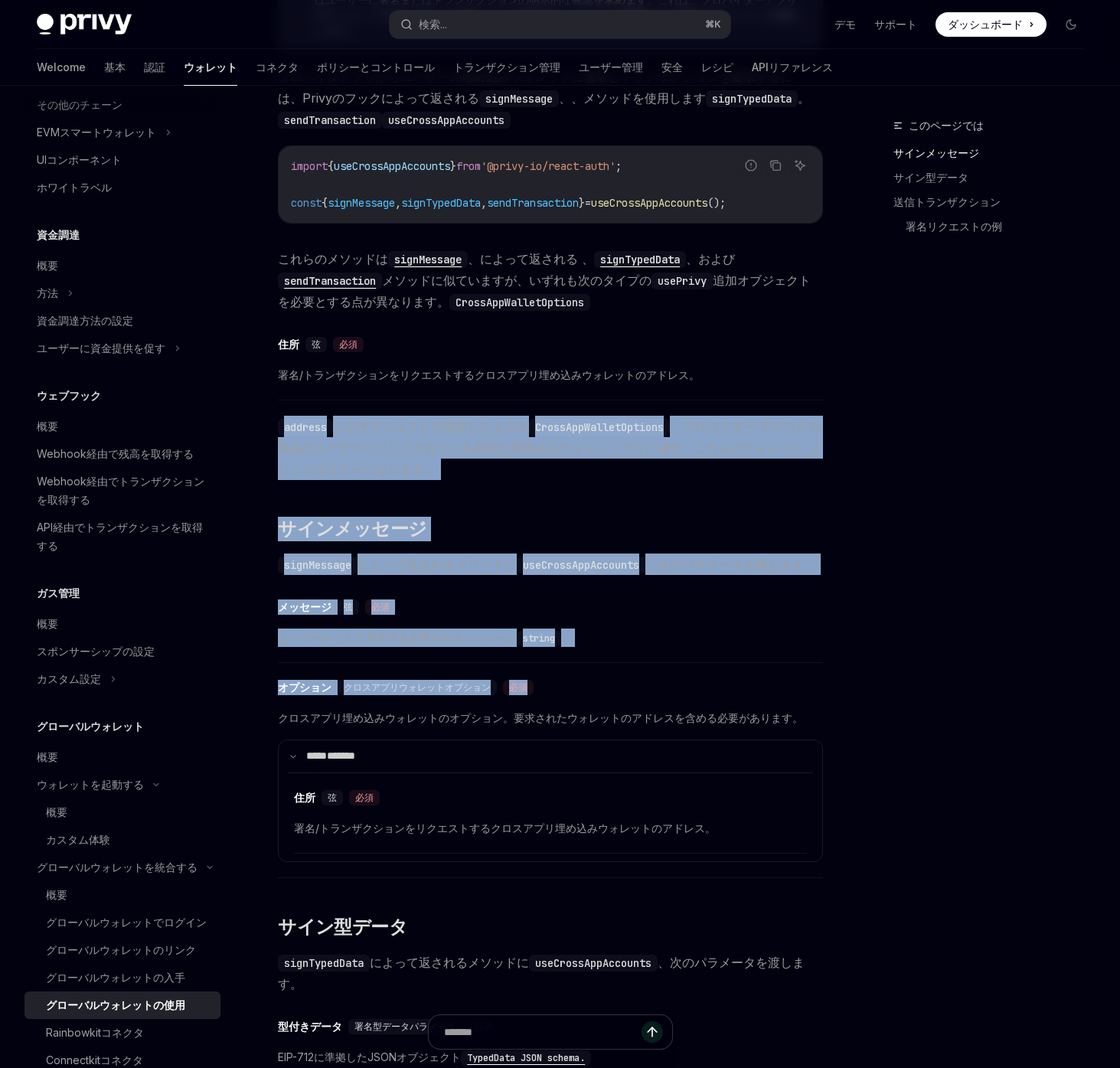
drag, startPoint x: 779, startPoint y: 397, endPoint x: 827, endPoint y: 718, distance: 324.6
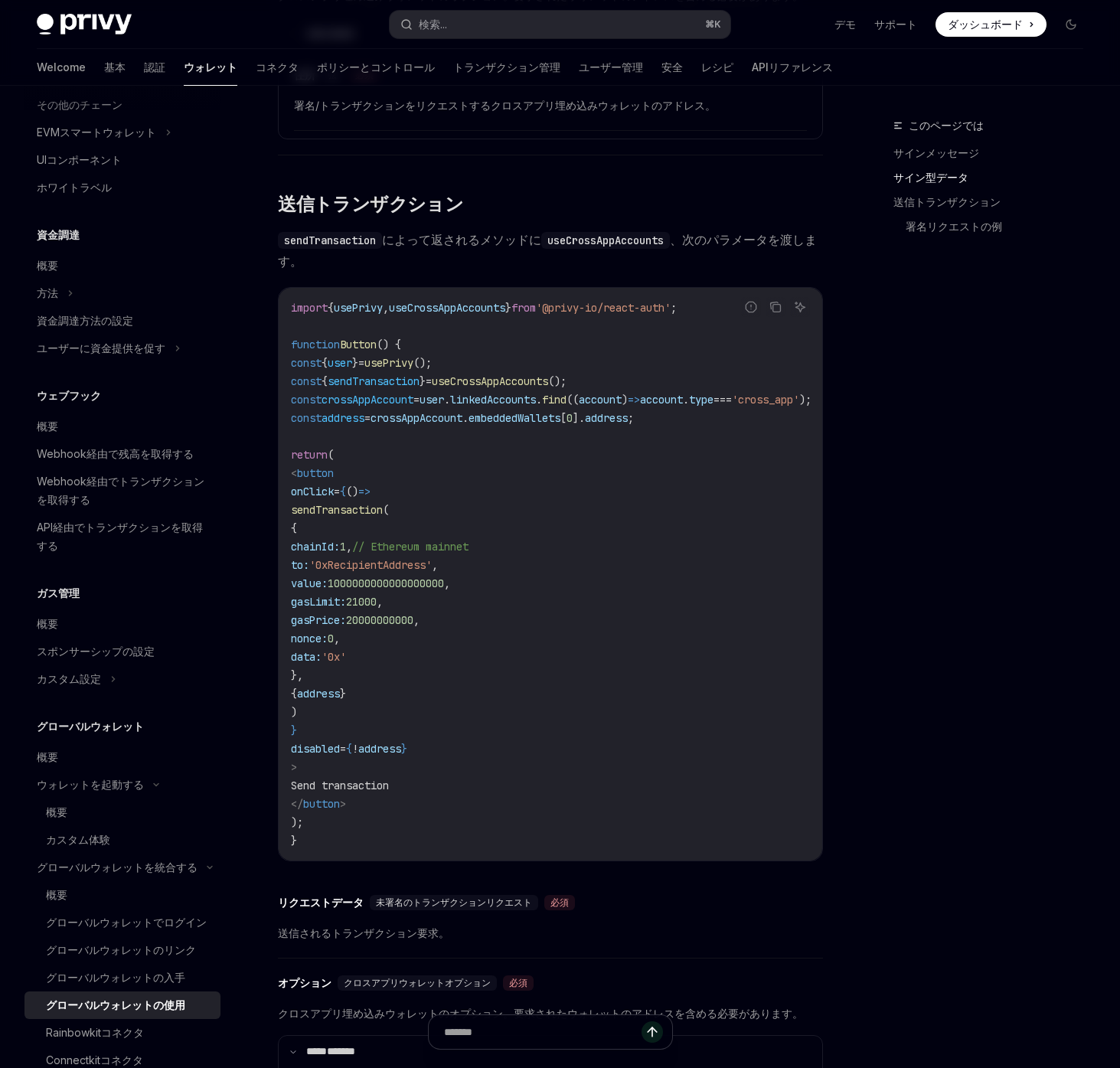
scroll to position [1550, 0]
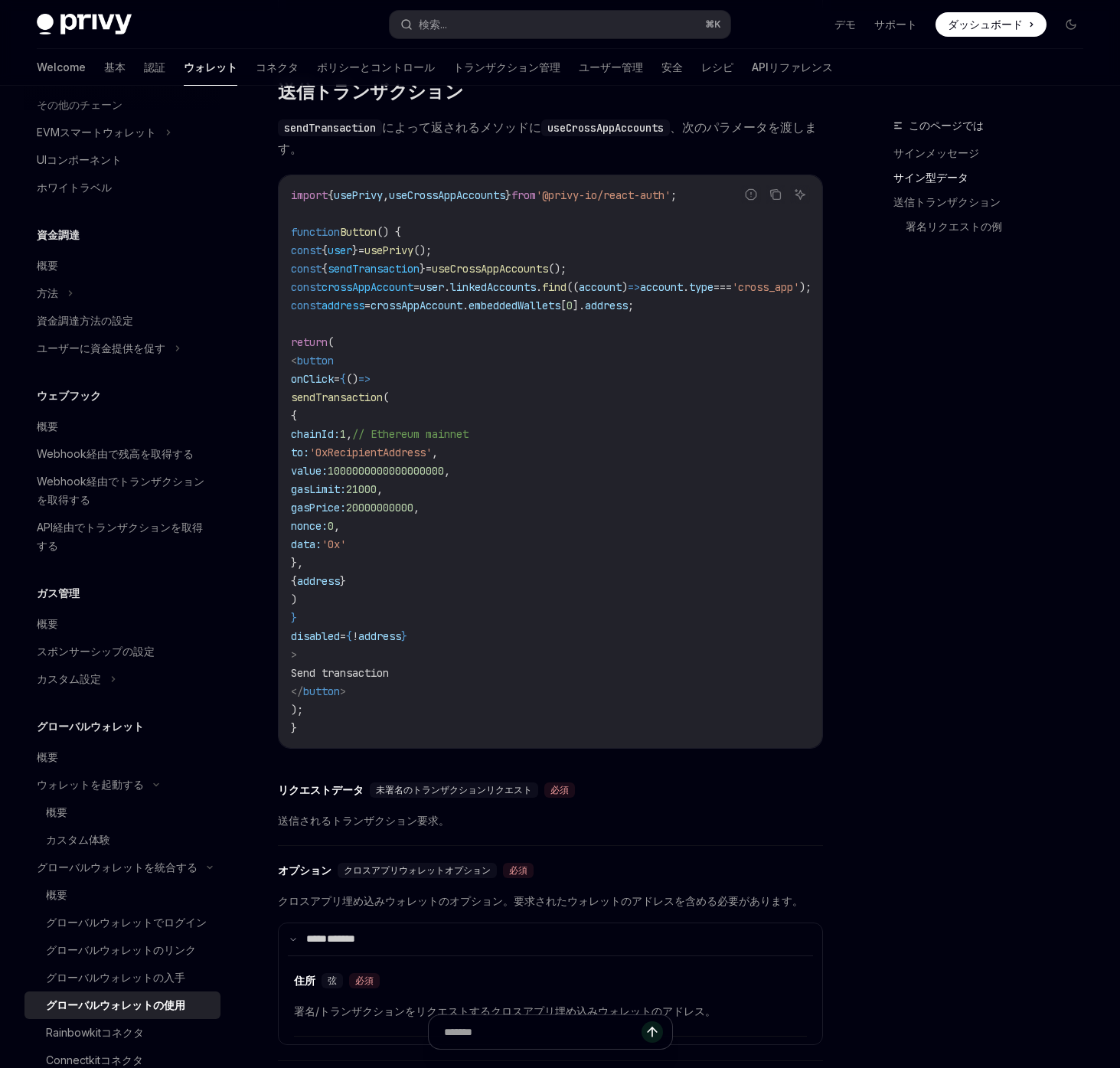
drag, startPoint x: 924, startPoint y: 360, endPoint x: 924, endPoint y: 770, distance: 410.0
click at [924, 770] on div "このページでは サインメッセージ サイン型データ 送信トランザクション 署名リクエストの例" at bounding box center [979, 592] width 232 height 952
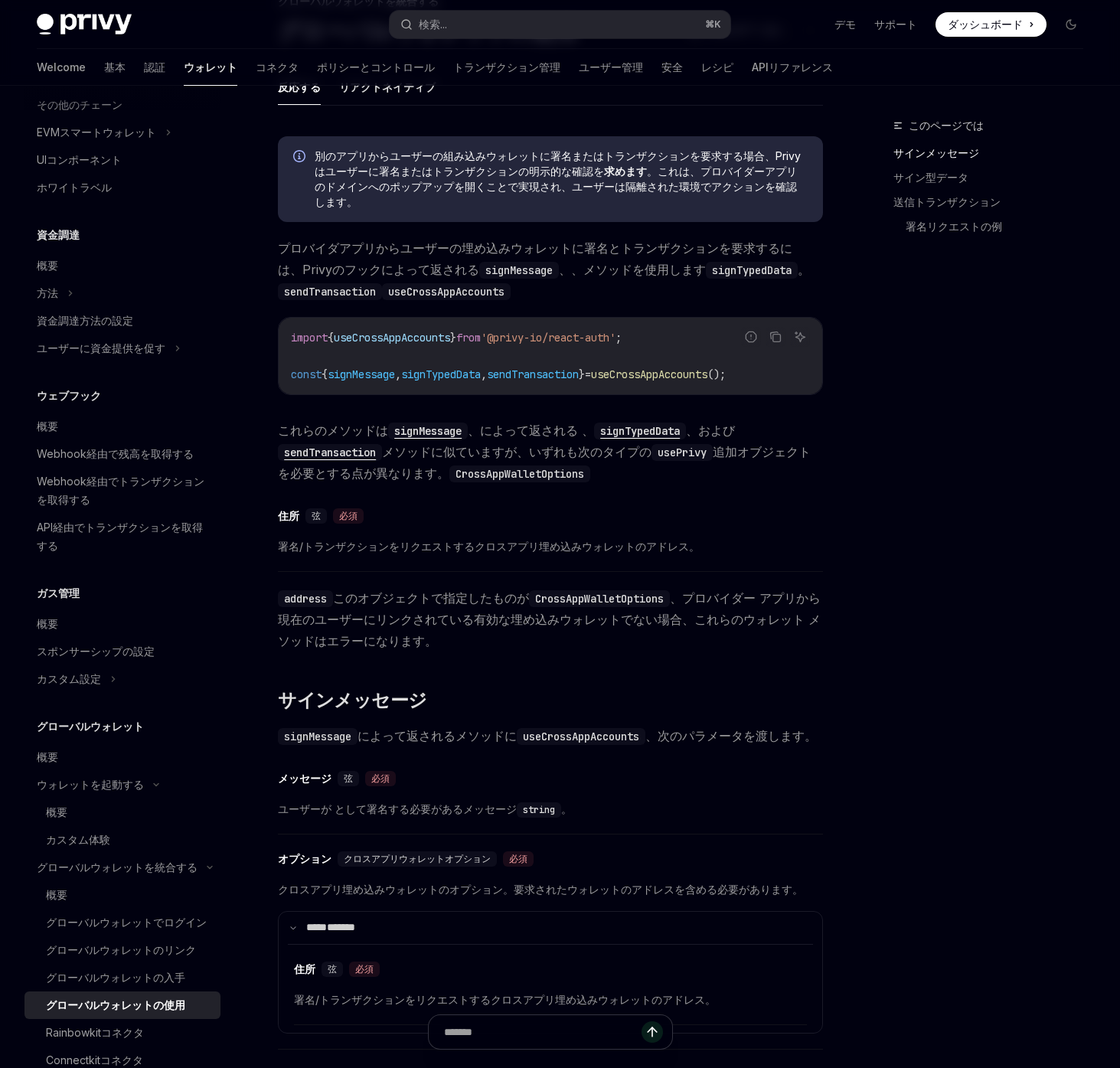
scroll to position [130, 0]
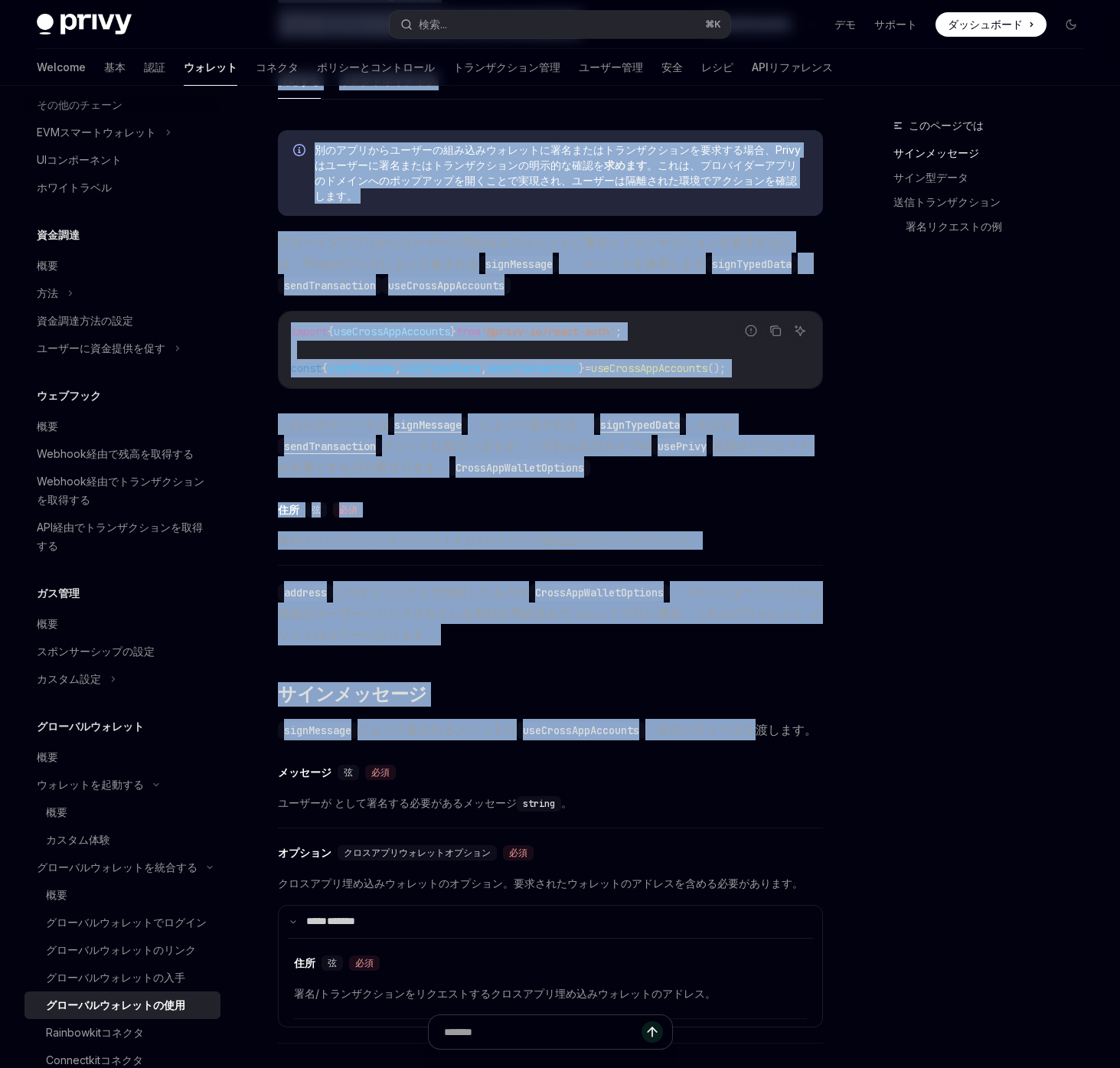
drag, startPoint x: 857, startPoint y: 422, endPoint x: 766, endPoint y: 722, distance: 313.5
click at [766, 722] on font "、次のパラメータを渡します。" at bounding box center [731, 730] width 171 height 15
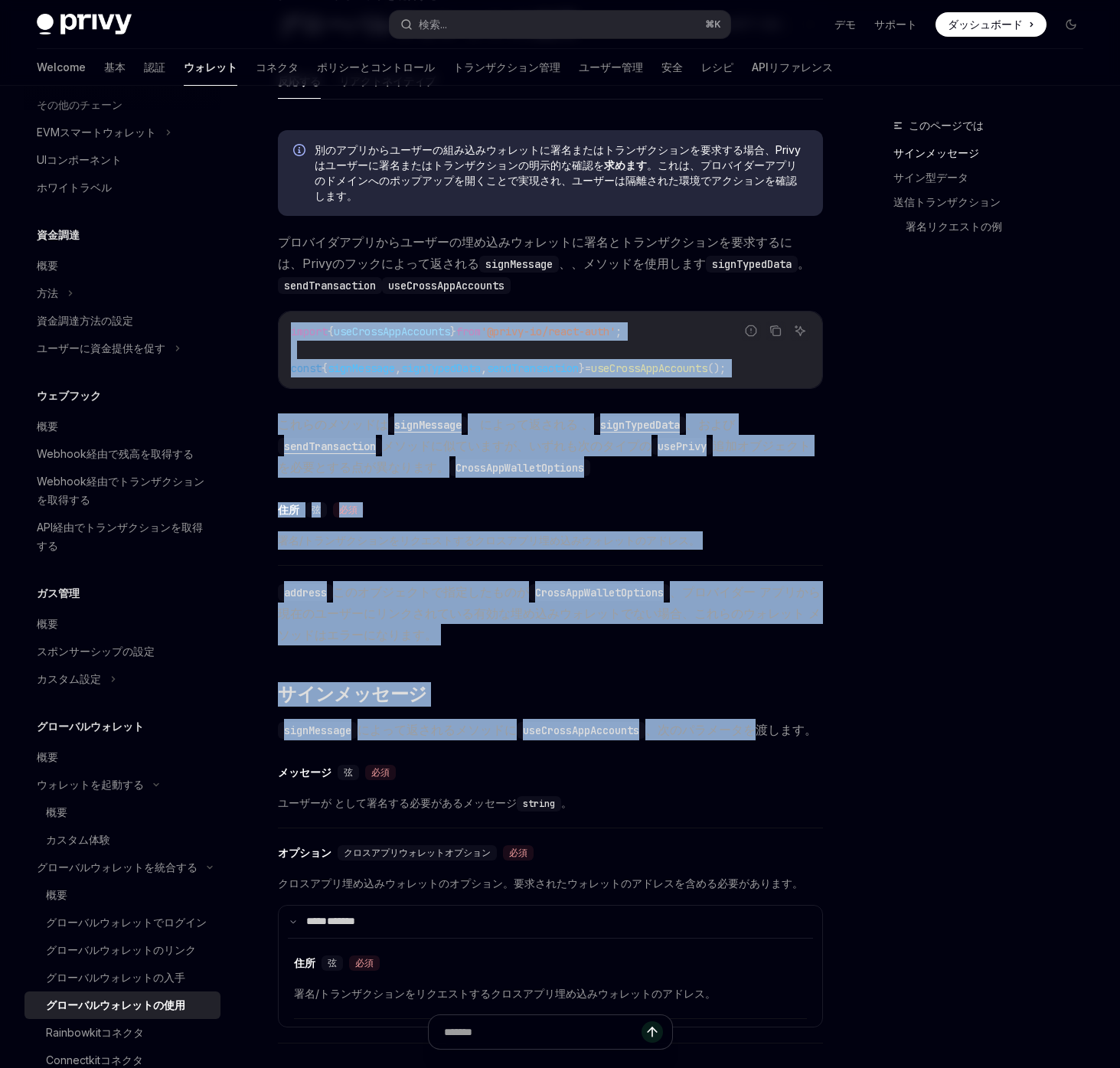
drag, startPoint x: 759, startPoint y: 641, endPoint x: 743, endPoint y: 278, distance: 363.4
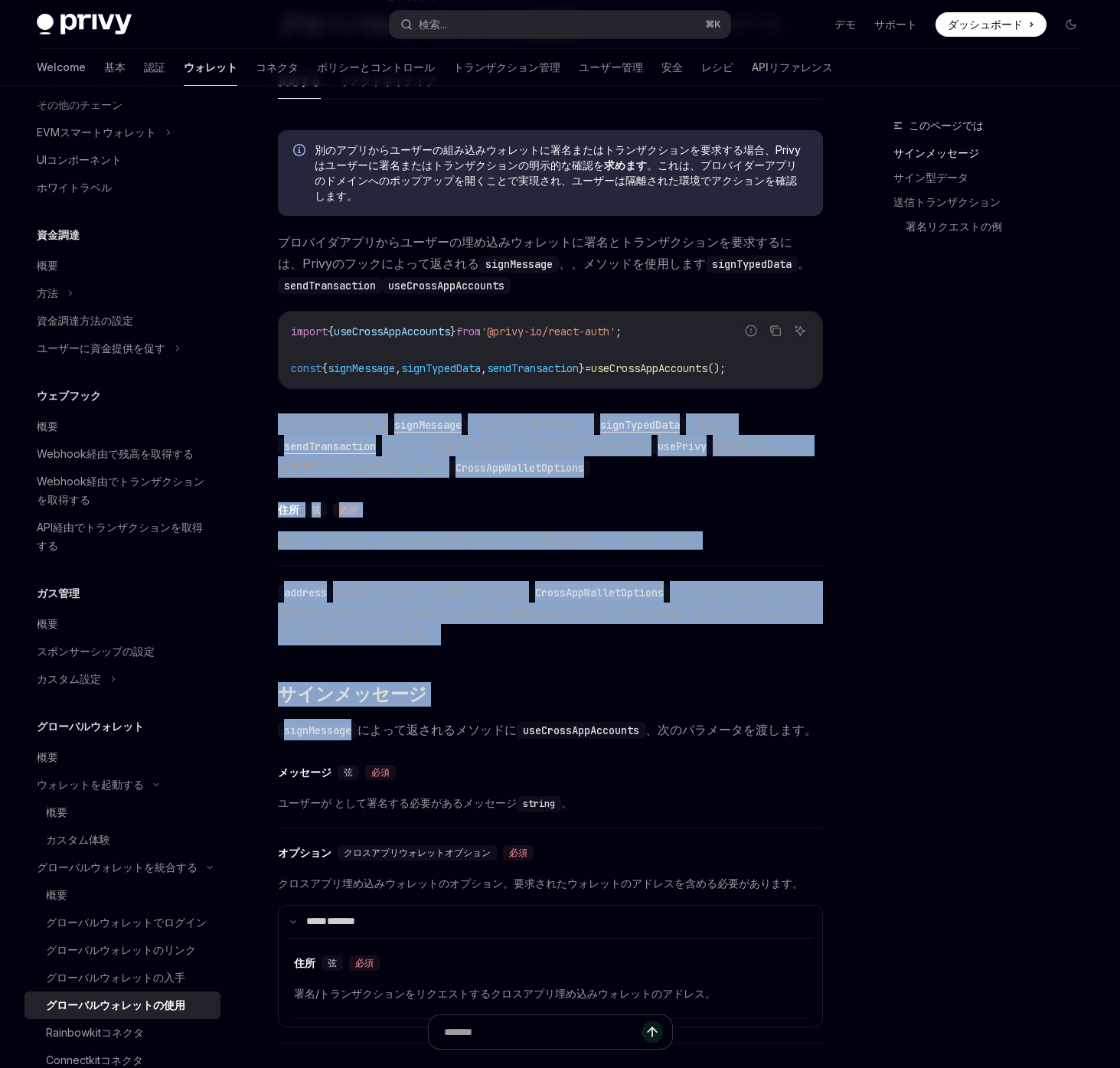
drag, startPoint x: 739, startPoint y: 409, endPoint x: 754, endPoint y: 707, distance: 298.4
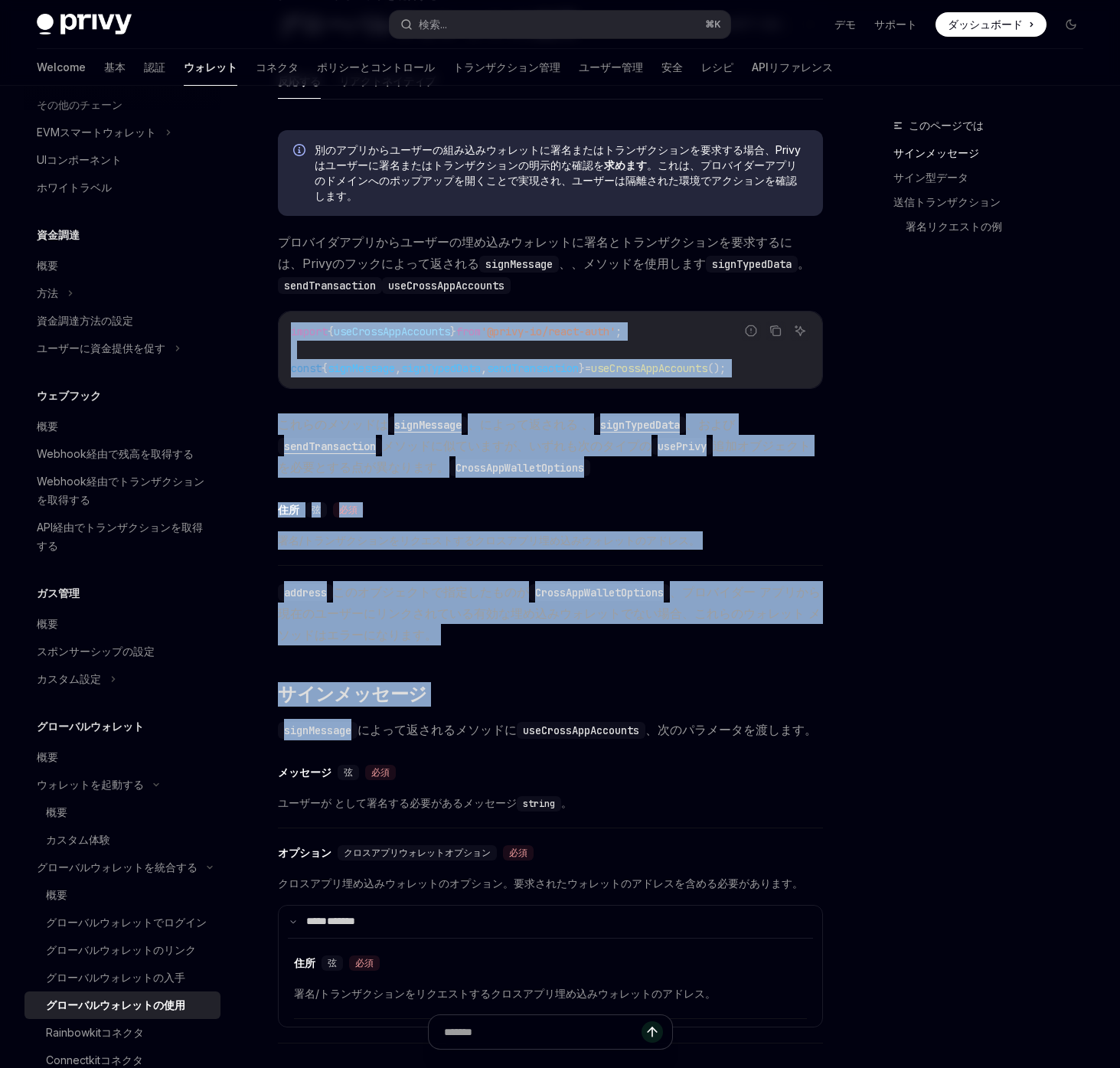
drag, startPoint x: 757, startPoint y: 707, endPoint x: 744, endPoint y: 271, distance: 436.2
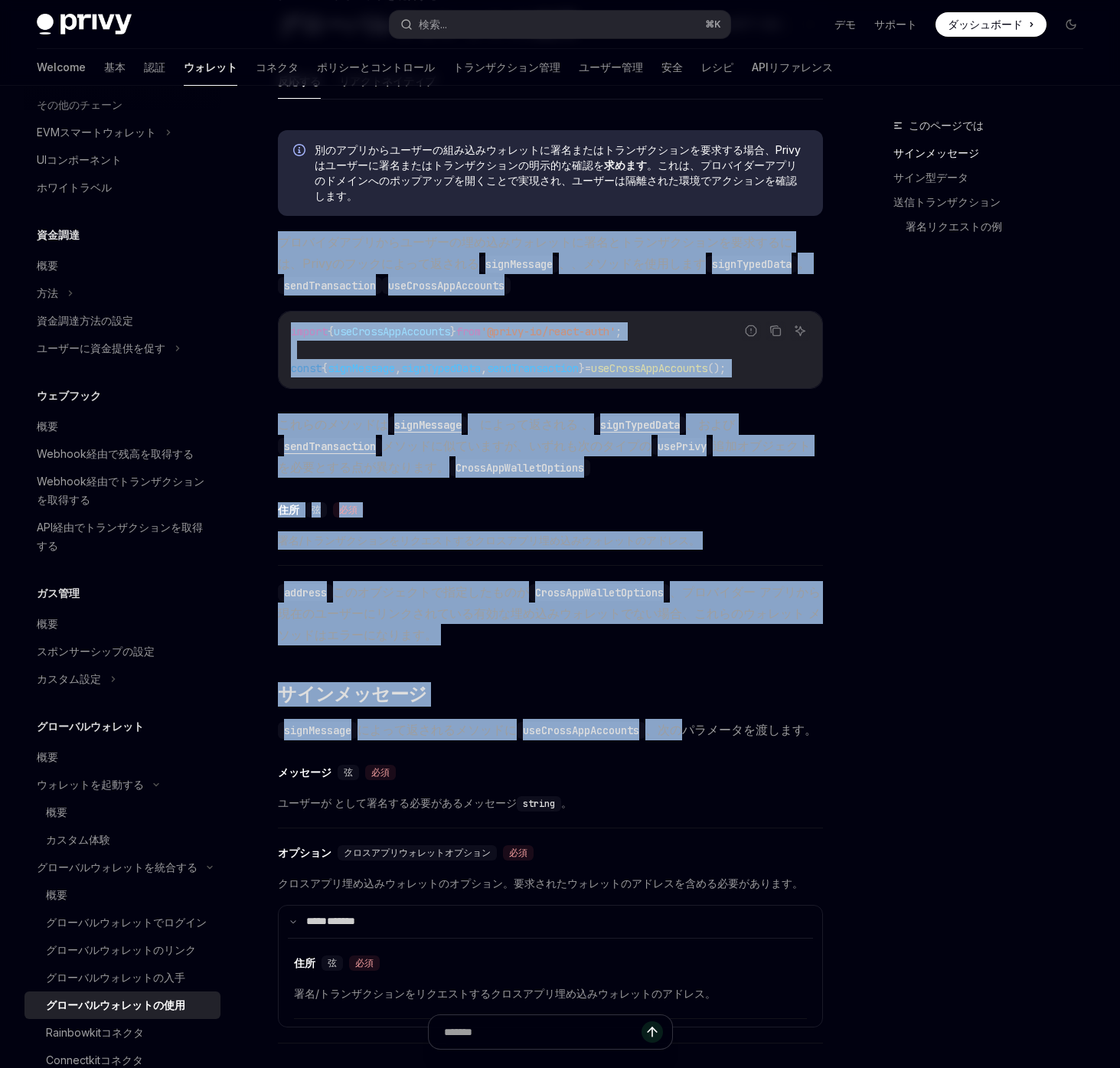
drag, startPoint x: 682, startPoint y: 230, endPoint x: 692, endPoint y: 733, distance: 503.1
click at [692, 733] on font "、次のパラメータを渡します。" at bounding box center [731, 730] width 171 height 15
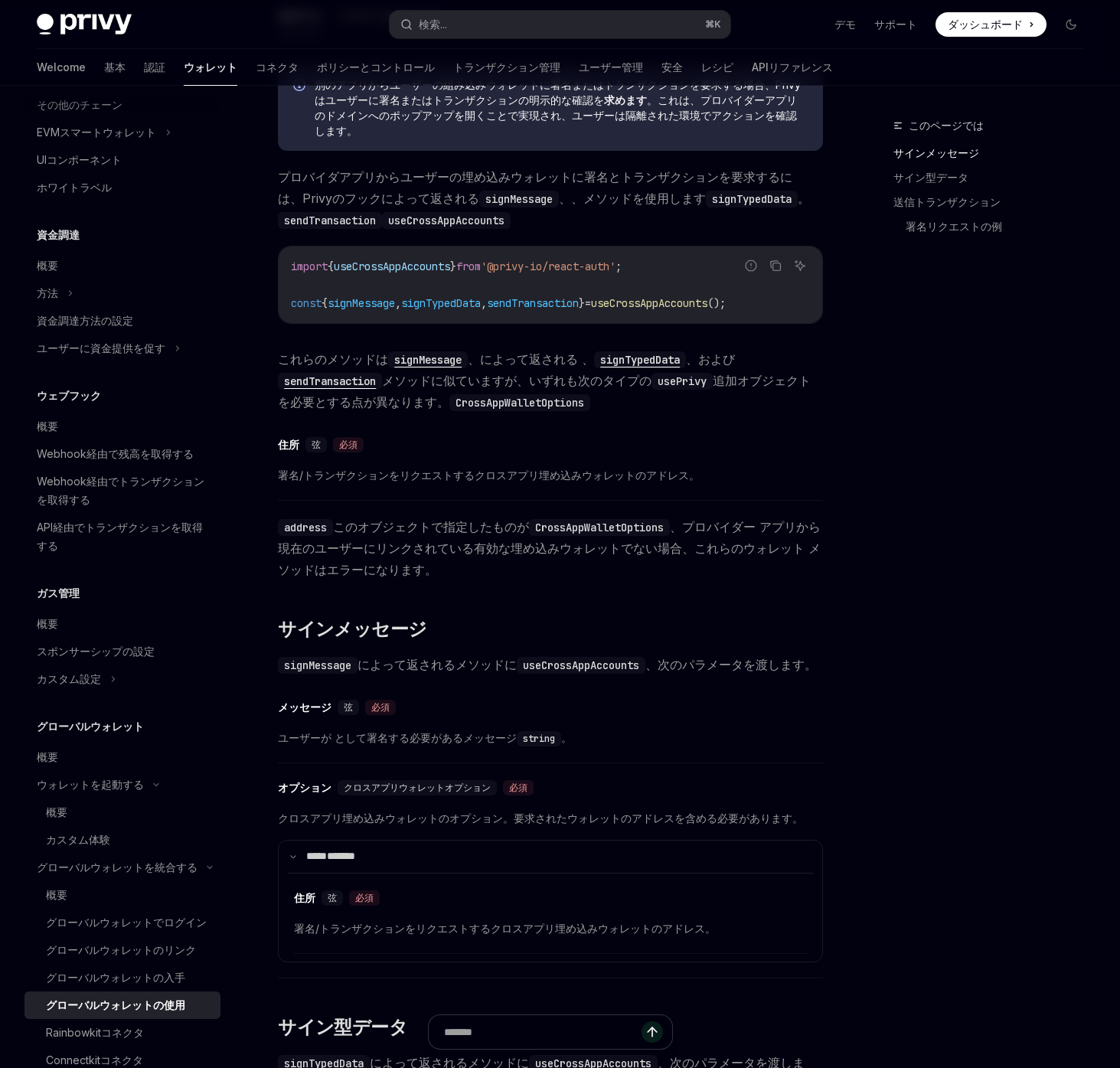
scroll to position [0, 0]
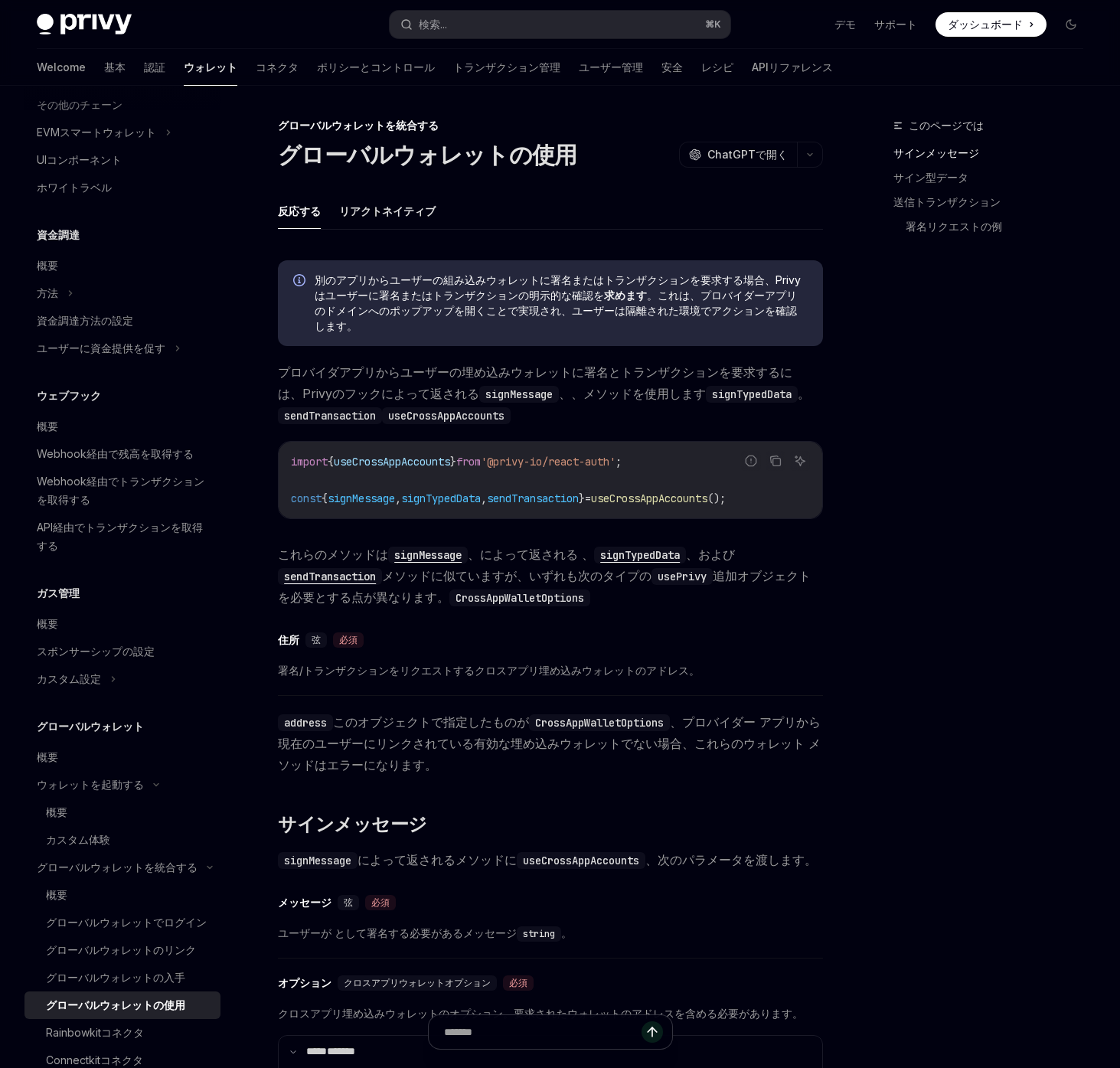
click at [706, 643] on div "​ 住所 弦 必須" at bounding box center [543, 640] width 529 height 18
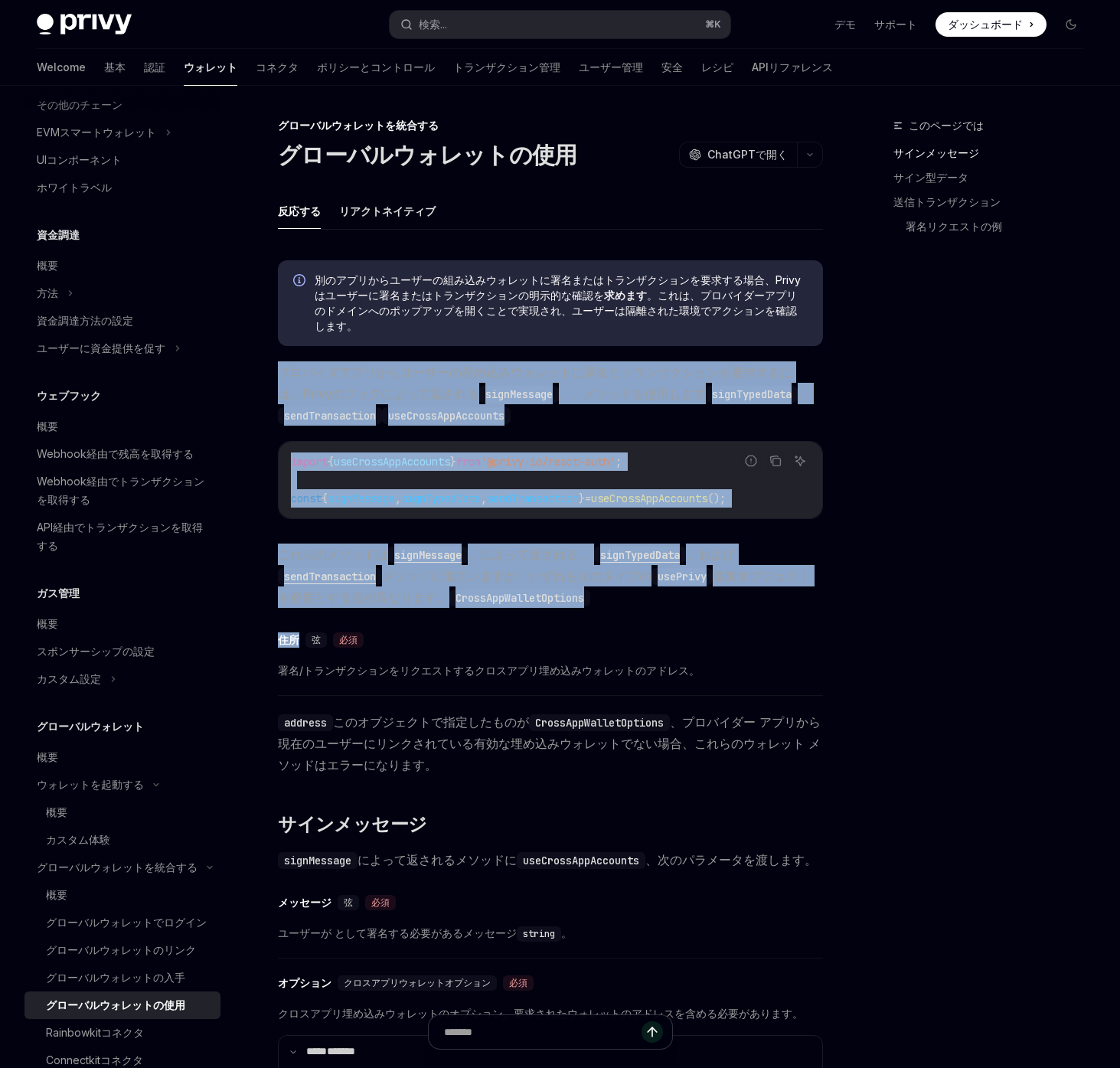
drag, startPoint x: 309, startPoint y: 347, endPoint x: 560, endPoint y: 661, distance: 402.0
click at [560, 661] on span "署名/トランザクションをリクエストするクロスアプリ埋め込みウォレットのアドレス。" at bounding box center [551, 670] width 546 height 18
drag, startPoint x: 560, startPoint y: 661, endPoint x: 459, endPoint y: 352, distance: 325.1
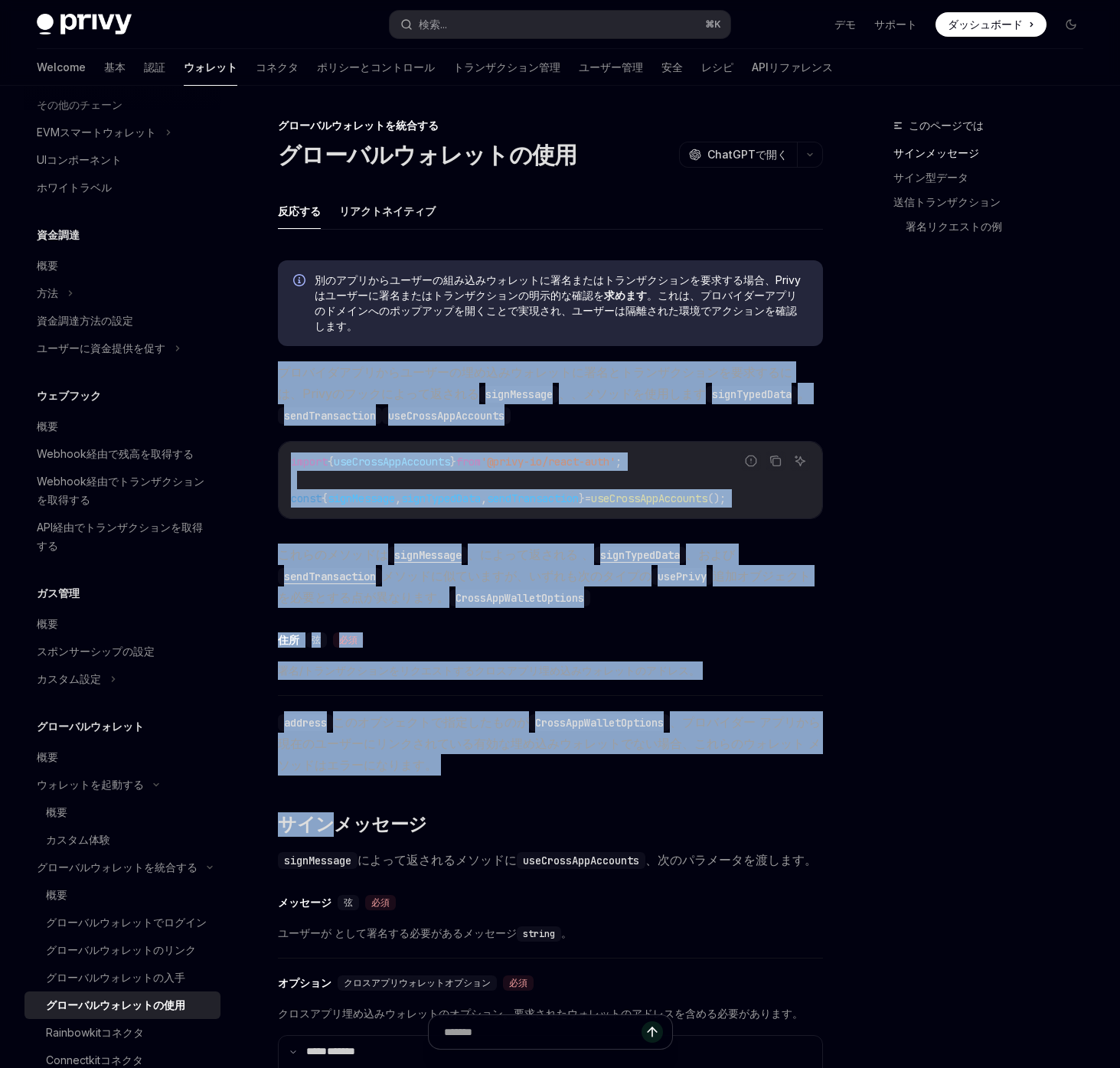
drag, startPoint x: 459, startPoint y: 352, endPoint x: 752, endPoint y: 786, distance: 523.6
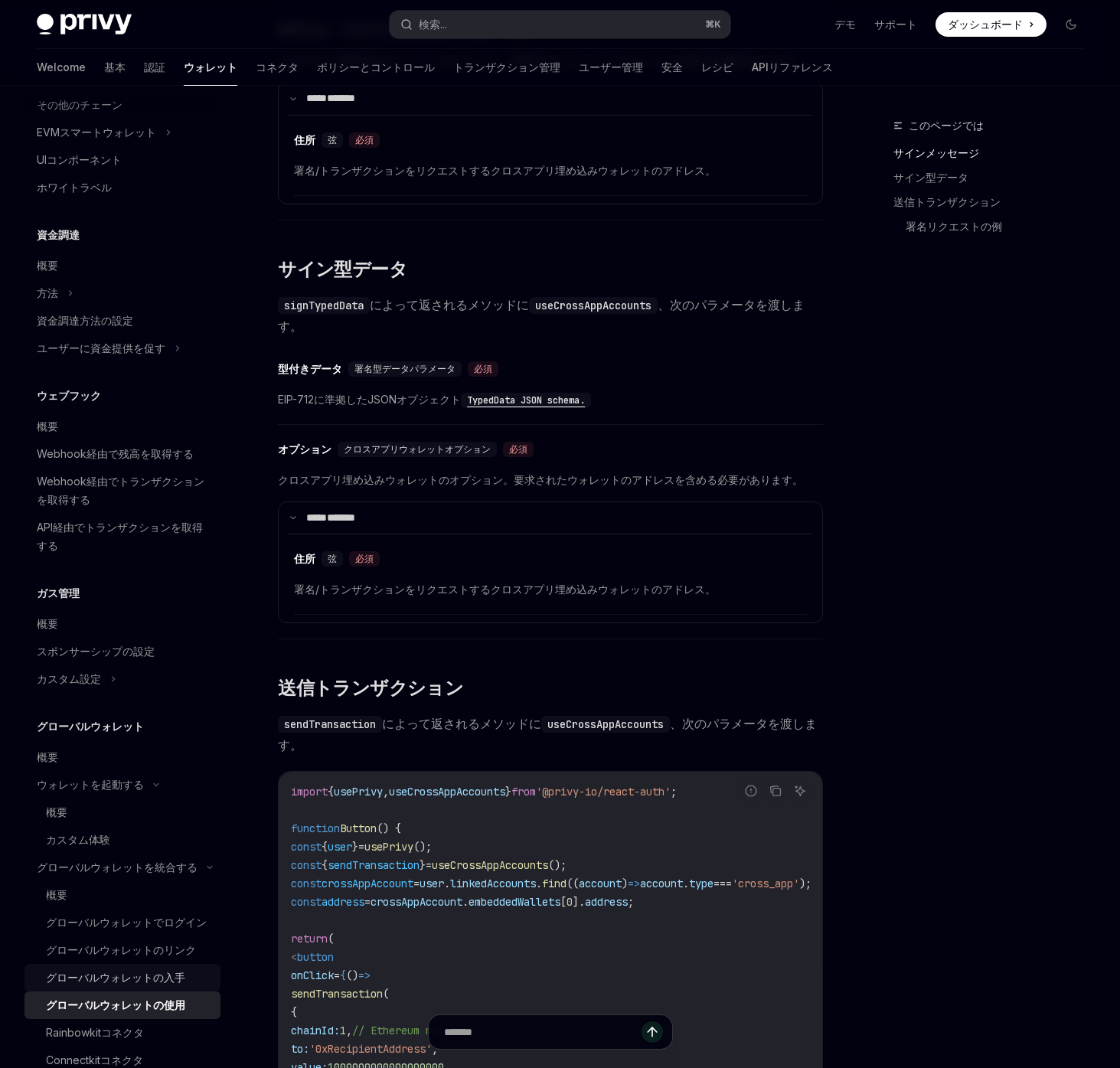
scroll to position [532, 0]
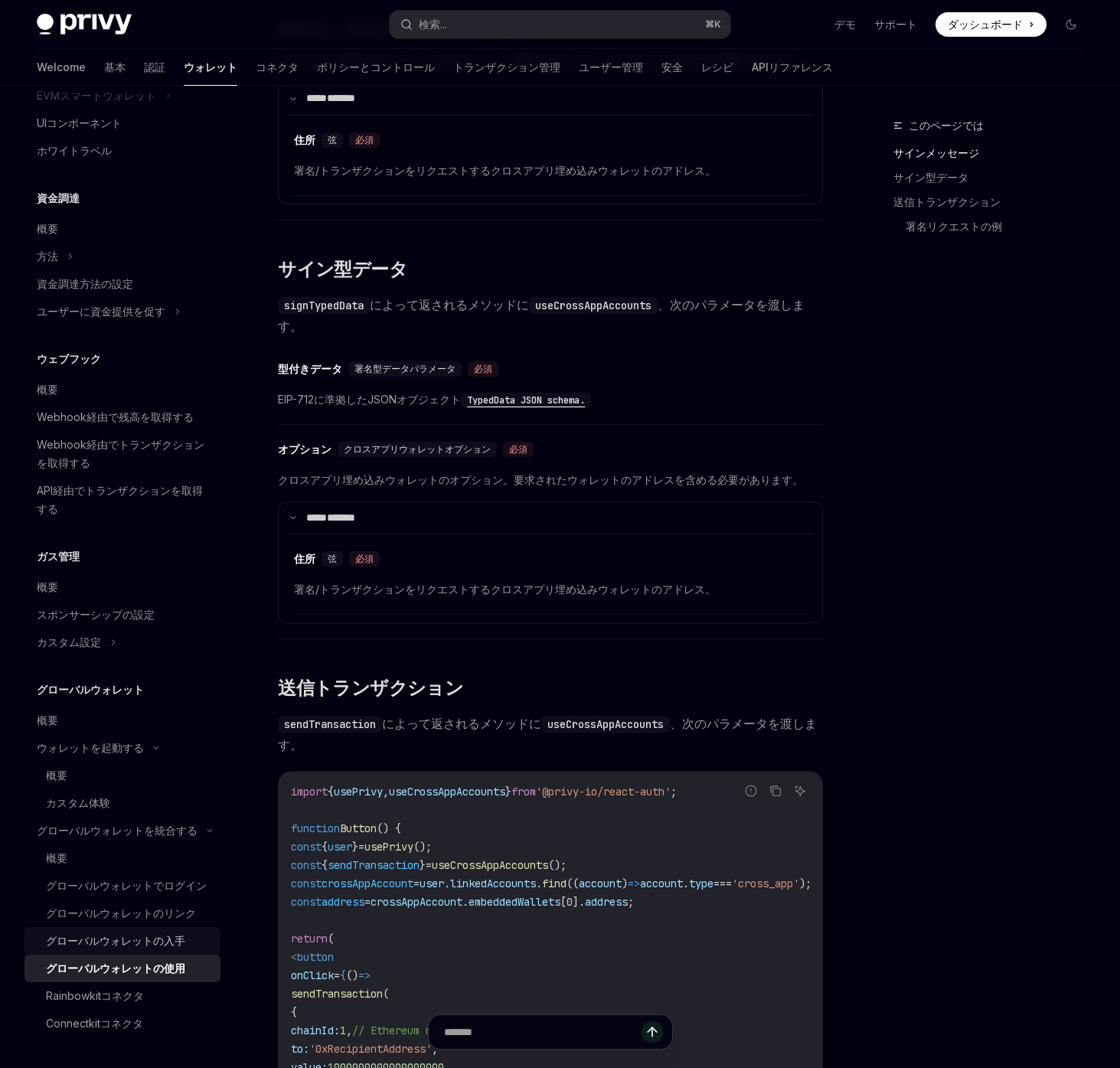
click at [144, 943] on font "グローバルウォレットの入手" at bounding box center [115, 941] width 139 height 13
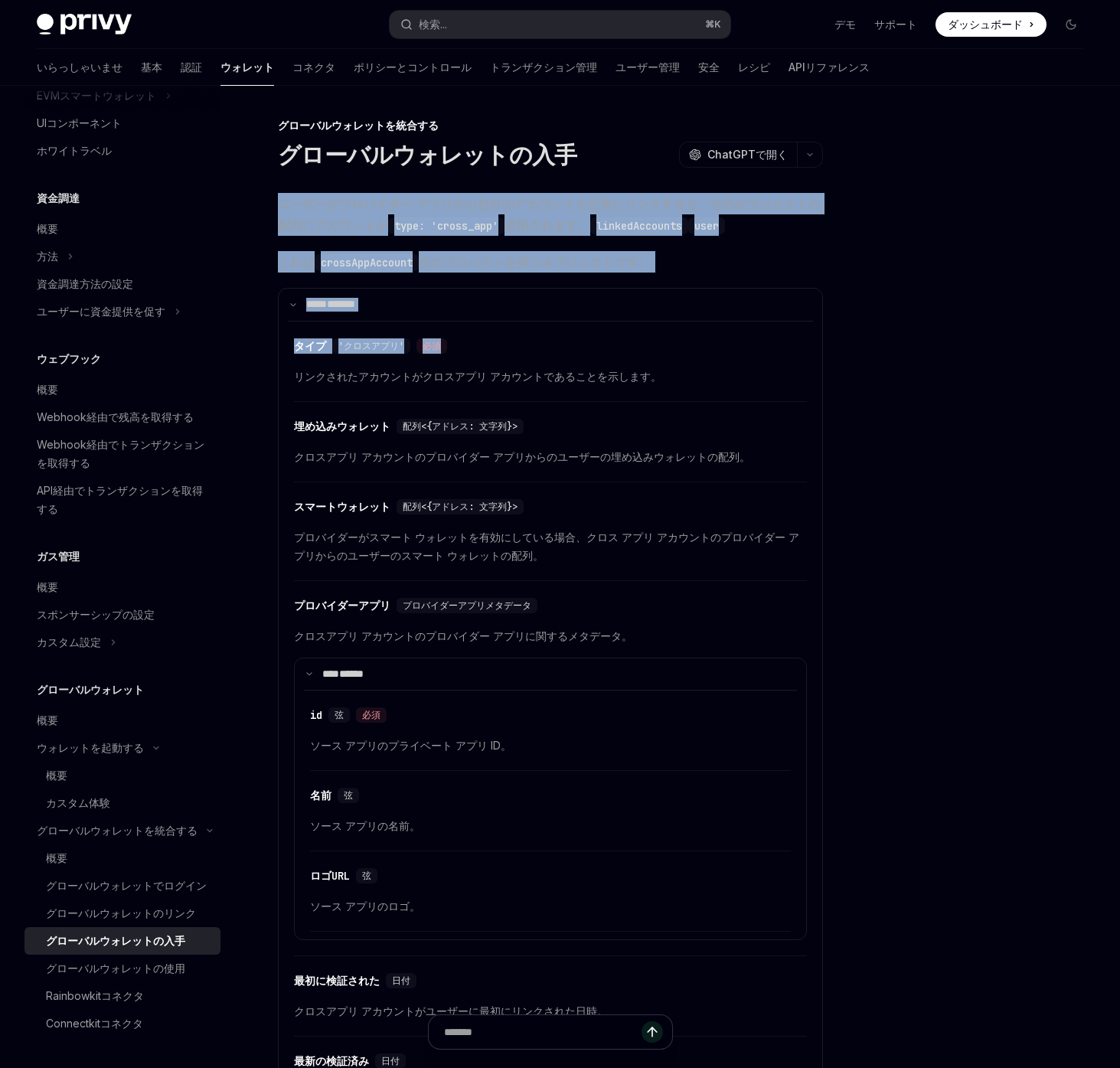
drag, startPoint x: 572, startPoint y: 186, endPoint x: 862, endPoint y: 347, distance: 331.7
click at [852, 346] on div "グローバルウォレットを統合する グローバルウォレットの入手 OpenAI ChatGPTで開く OpenAI ChatGPTで開く ユーザーがプロバイダー ア…" at bounding box center [560, 985] width 1072 height 1799
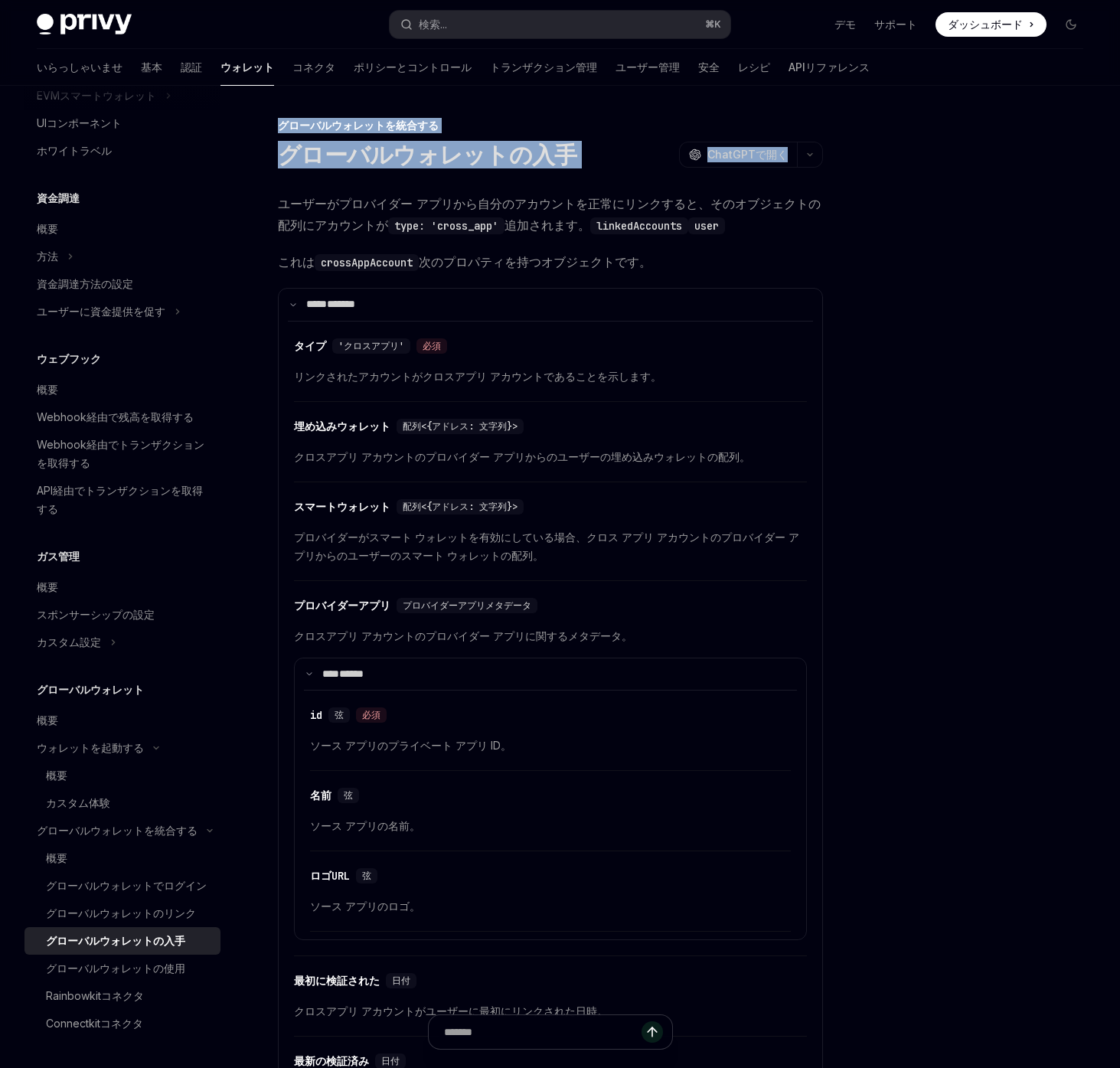
click at [862, 347] on div "グローバルウォレットを統合する グローバルウォレットの入手 OpenAI ChatGPTで開く OpenAI ChatGPTで開く ユーザーがプロバイダー ア…" at bounding box center [560, 985] width 1072 height 1799
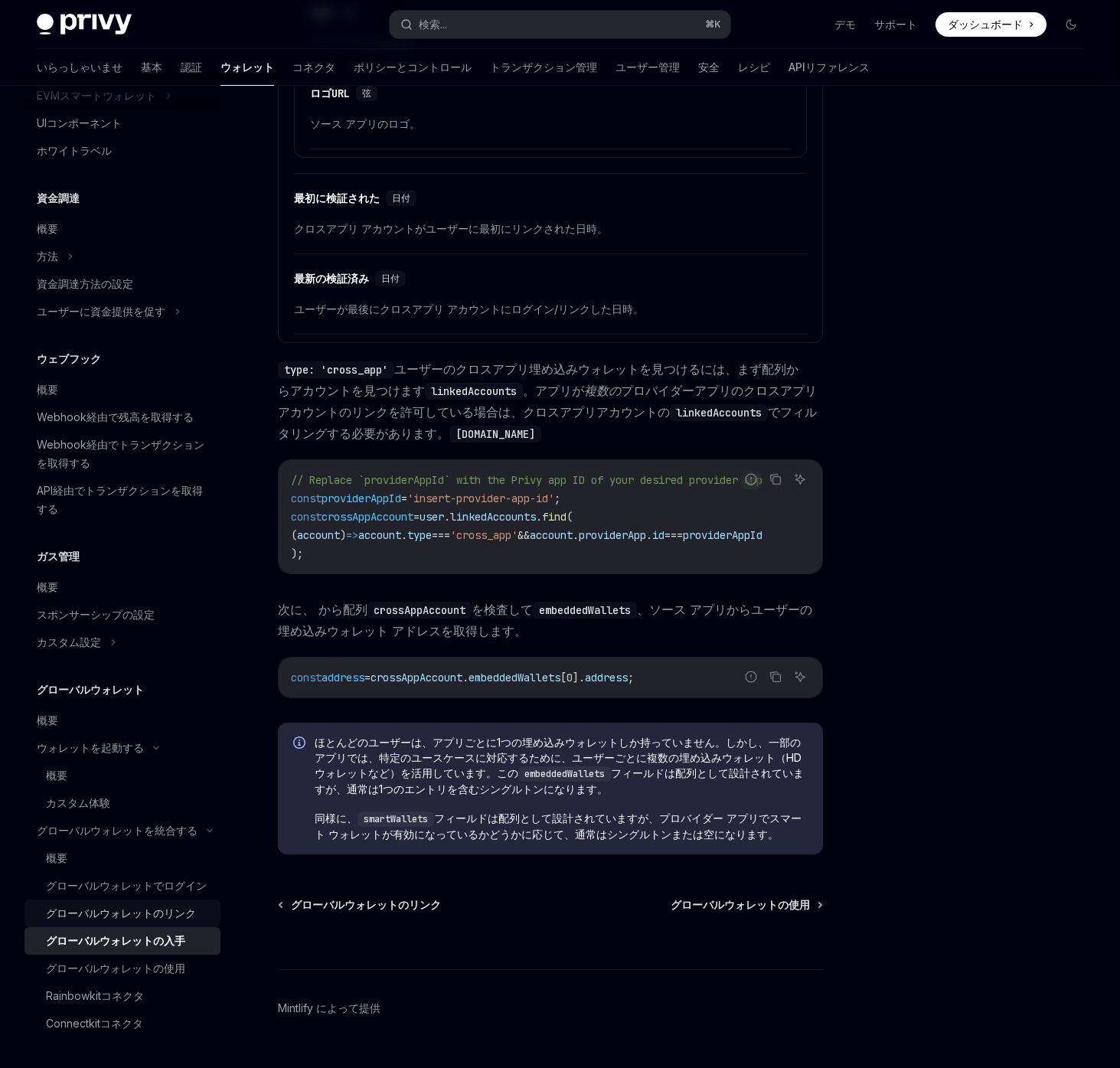
click at [115, 922] on div "グローバルウォレットのリンク" at bounding box center [120, 914] width 150 height 18
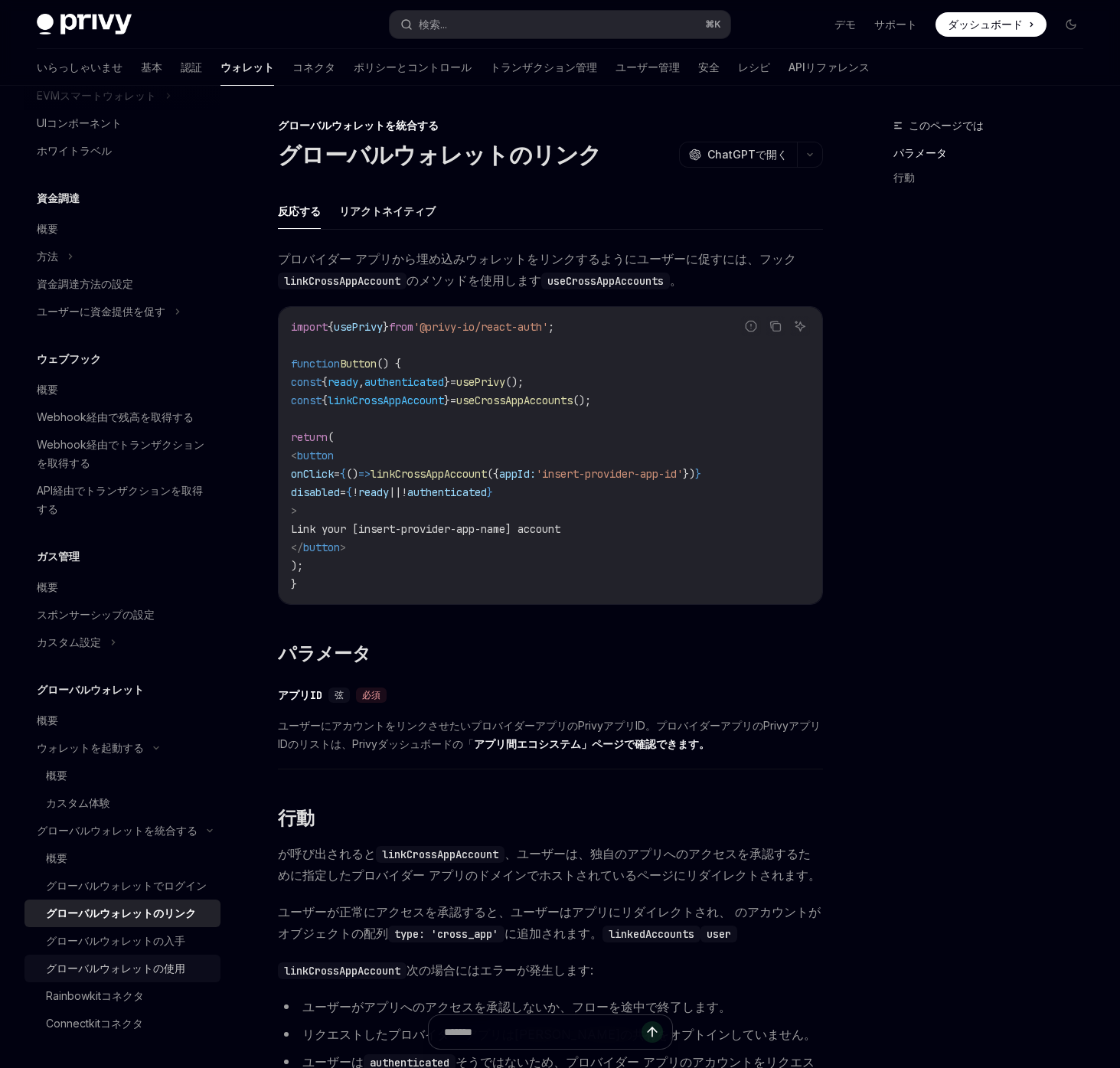
click at [115, 969] on font "グローバルウォレットの使用" at bounding box center [115, 968] width 139 height 13
type textarea "*"
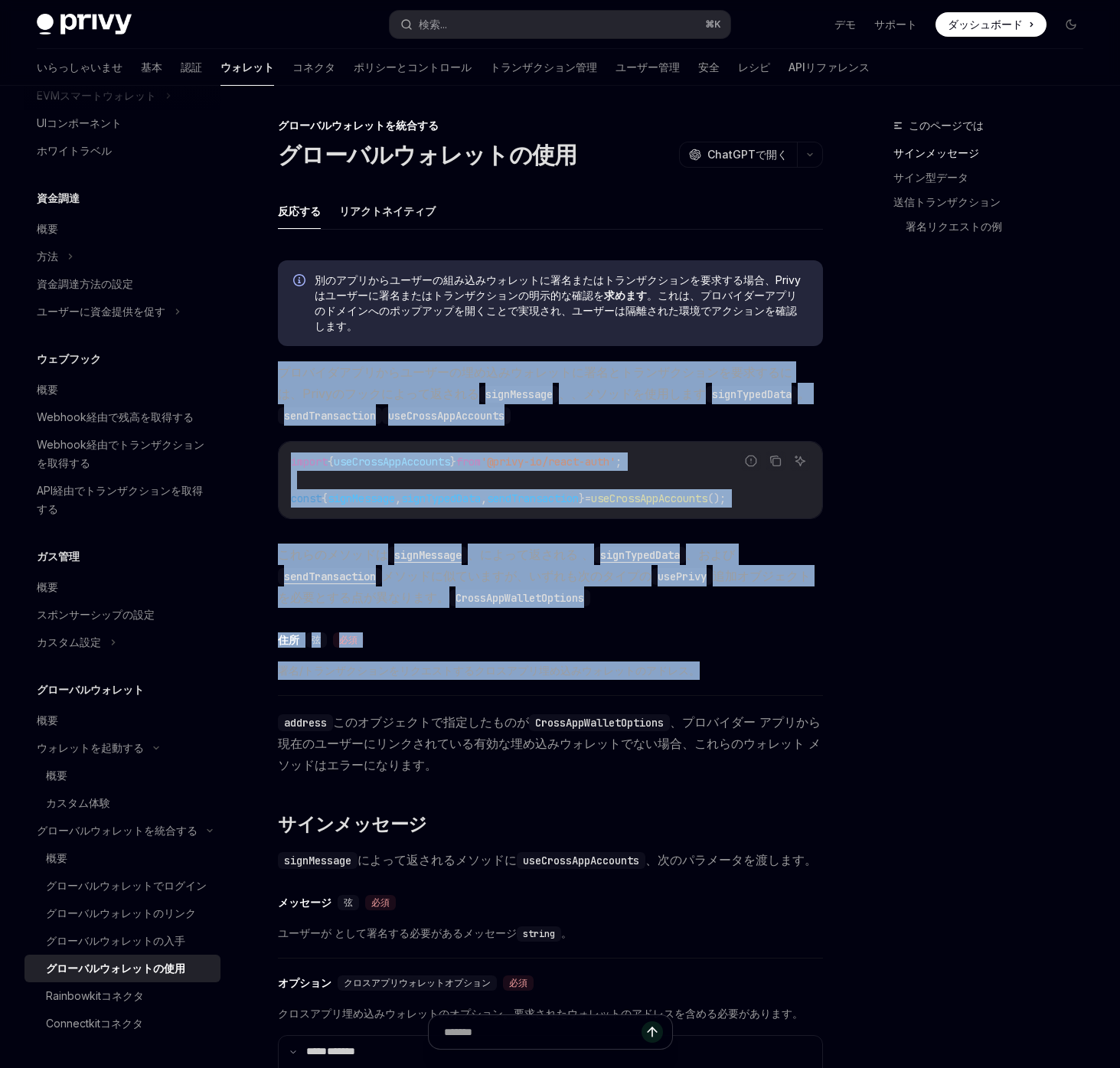
drag, startPoint x: 754, startPoint y: 349, endPoint x: 837, endPoint y: 696, distance: 356.8
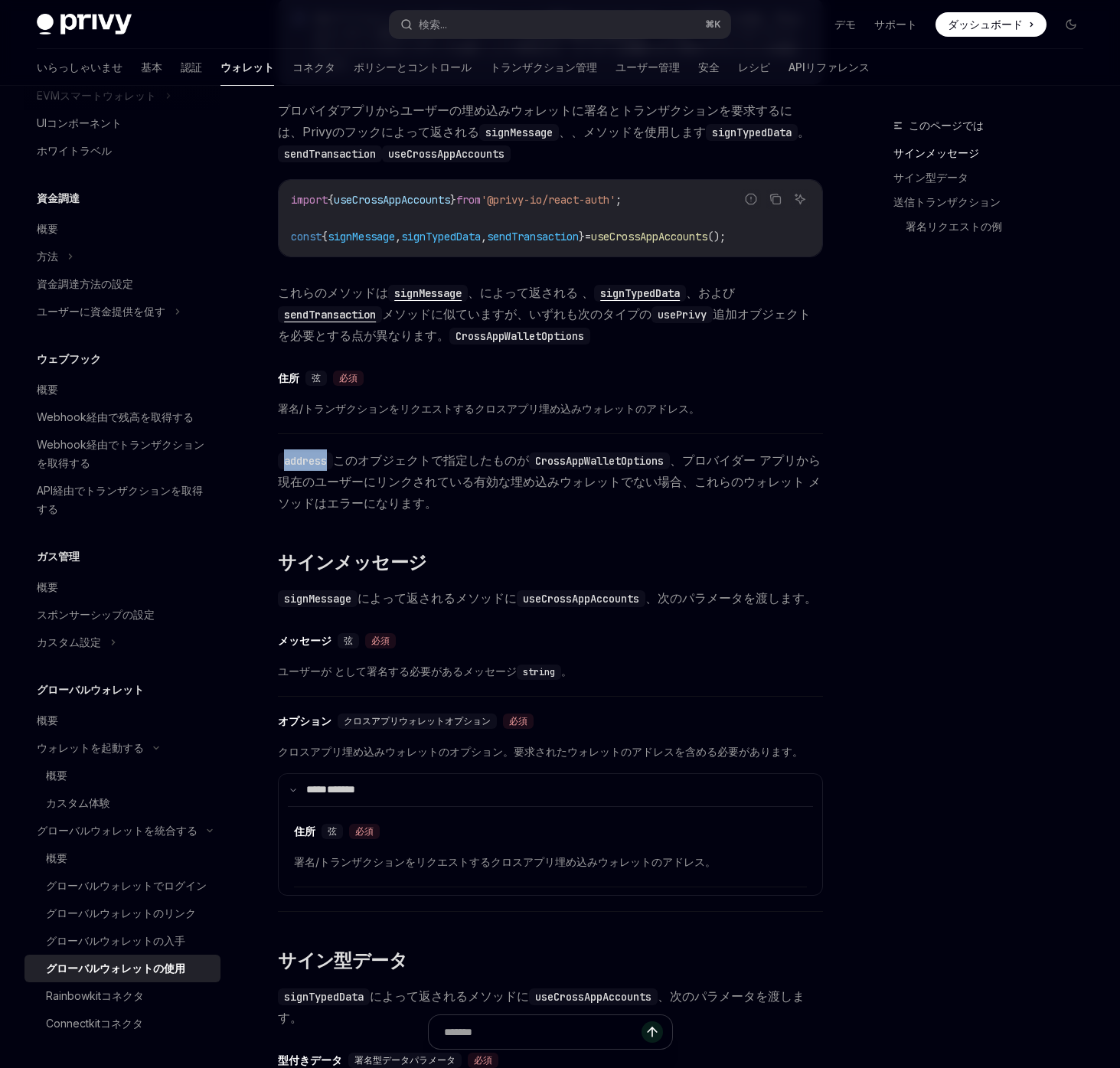
scroll to position [278, 0]
